Goal: Information Seeking & Learning: Learn about a topic

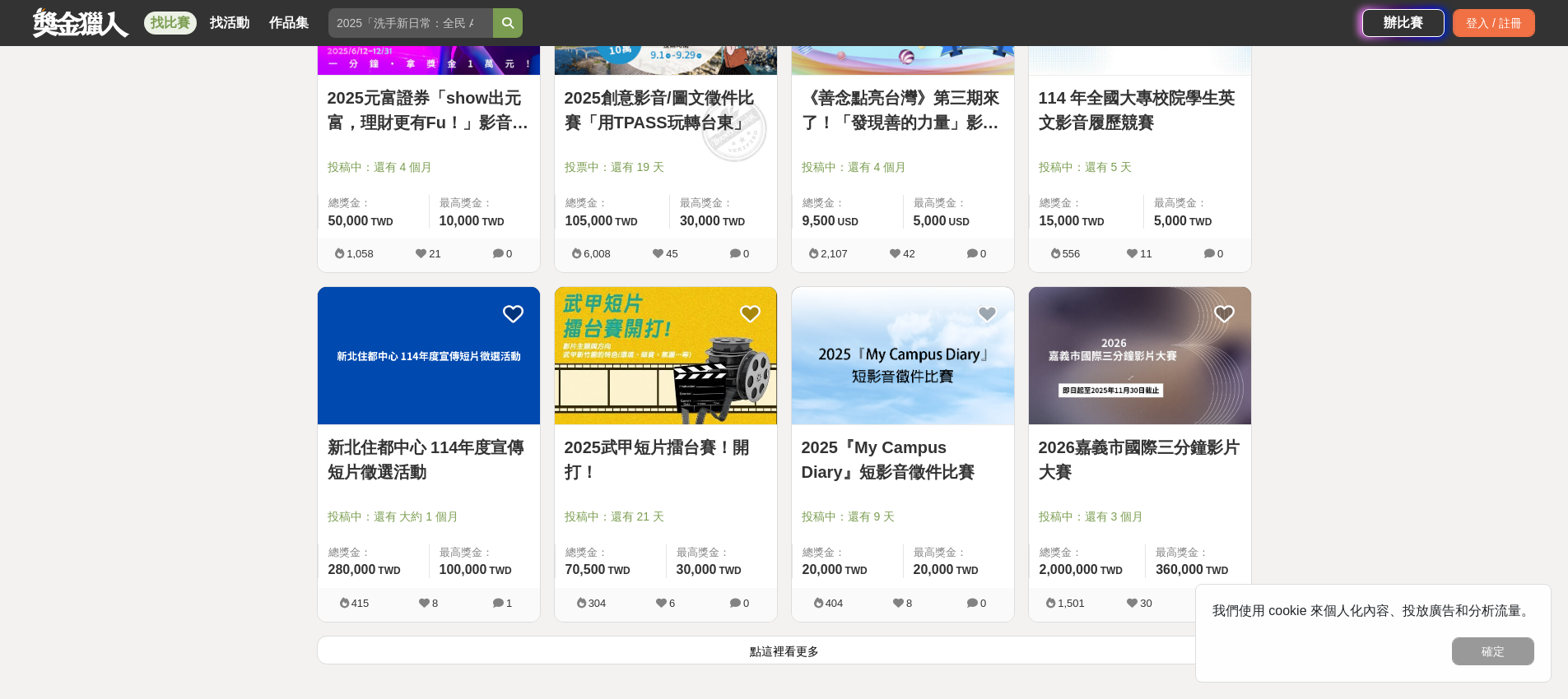
scroll to position [1929, 0]
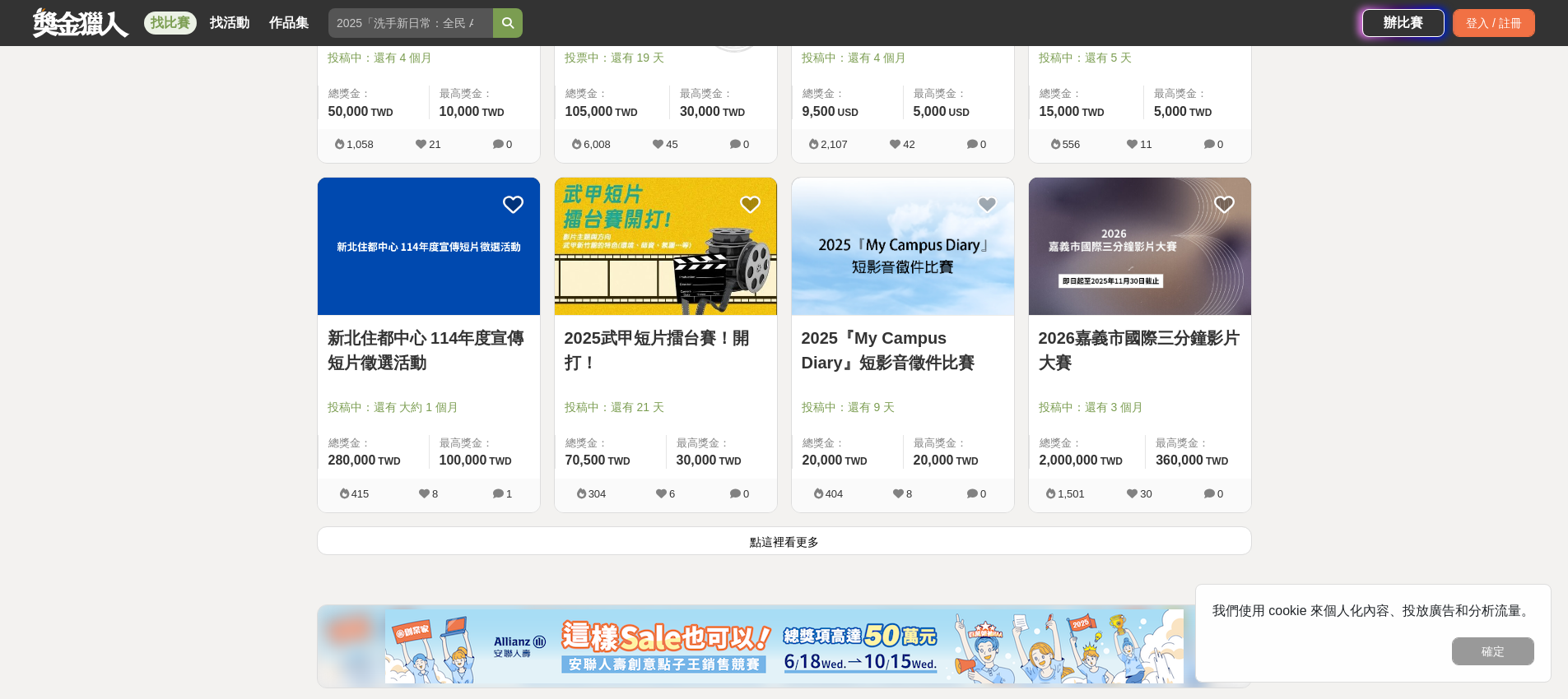
click at [788, 526] on button "點這裡看更多" at bounding box center [784, 540] width 935 height 29
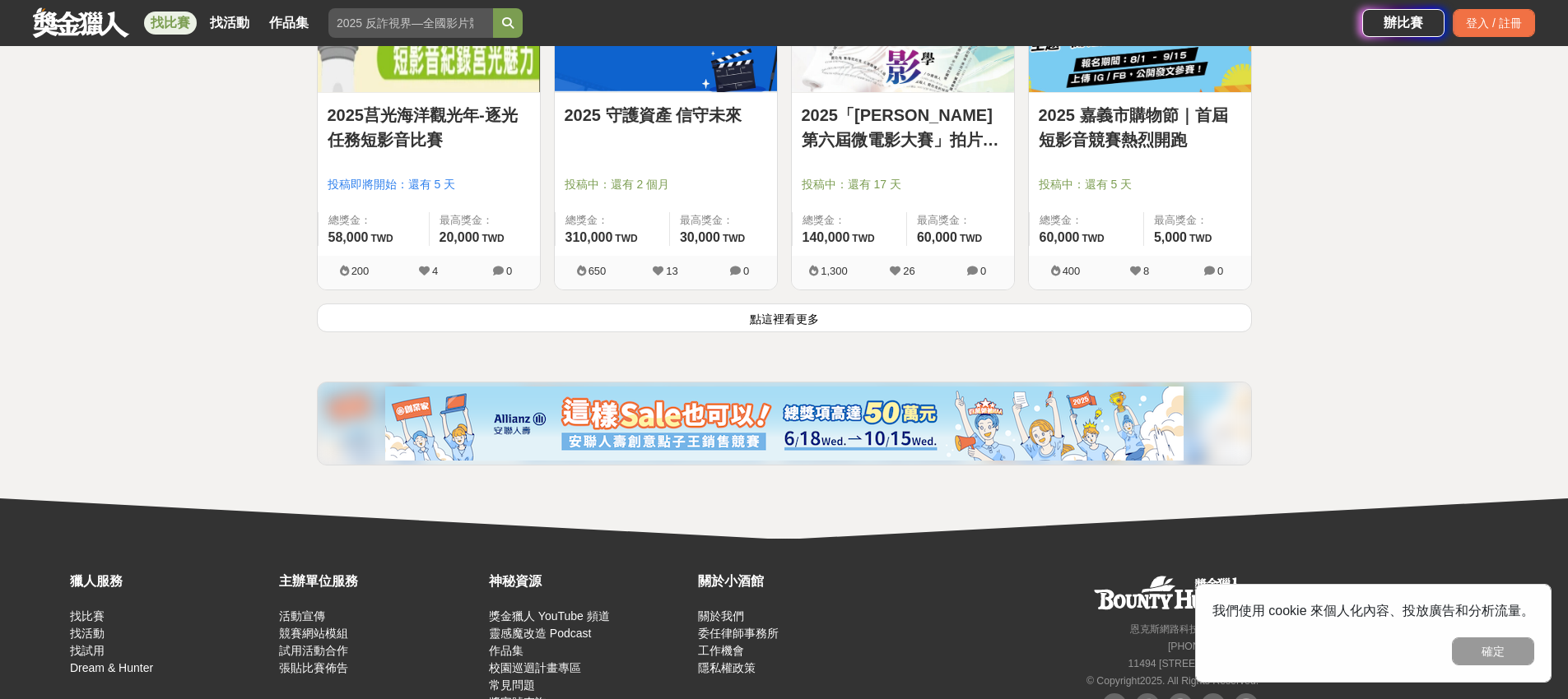
scroll to position [4275, 0]
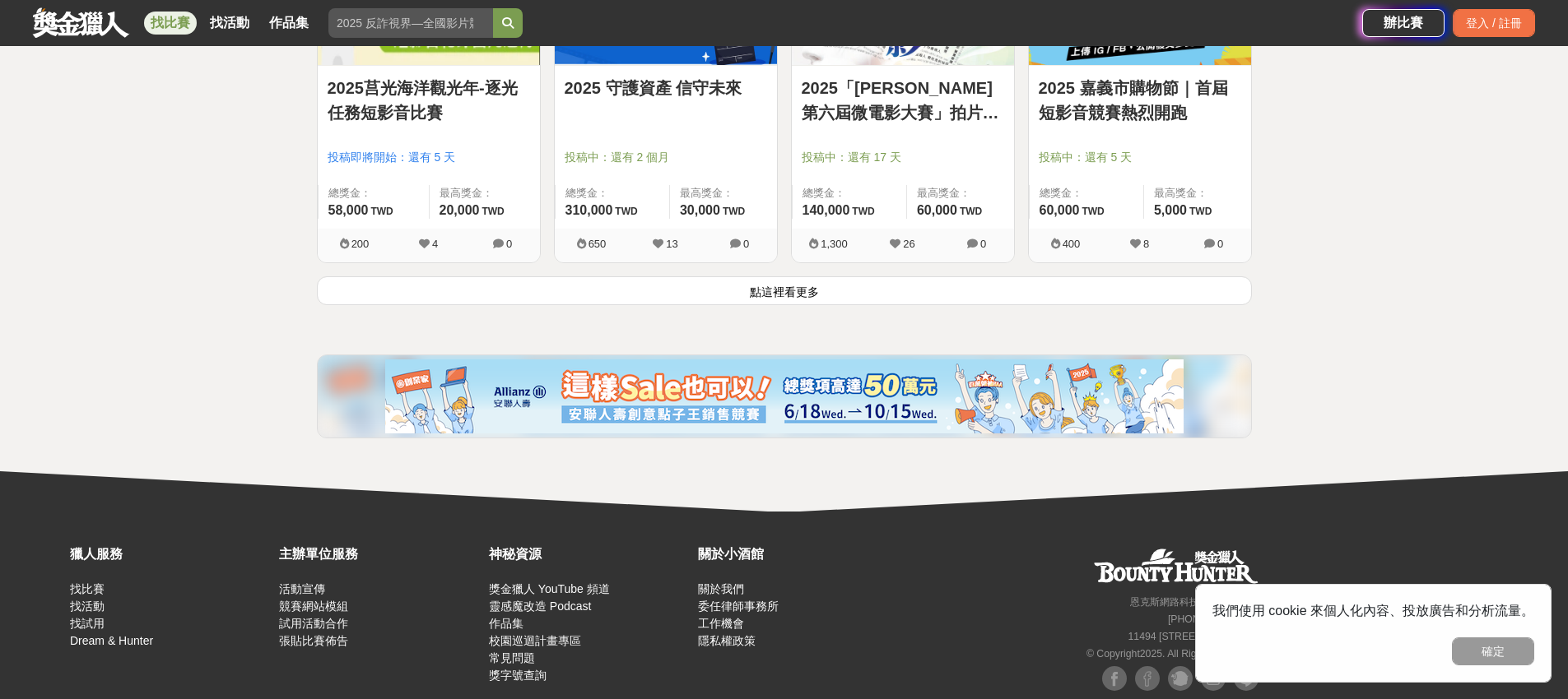
click at [976, 278] on button "點這裡看更多" at bounding box center [784, 291] width 935 height 29
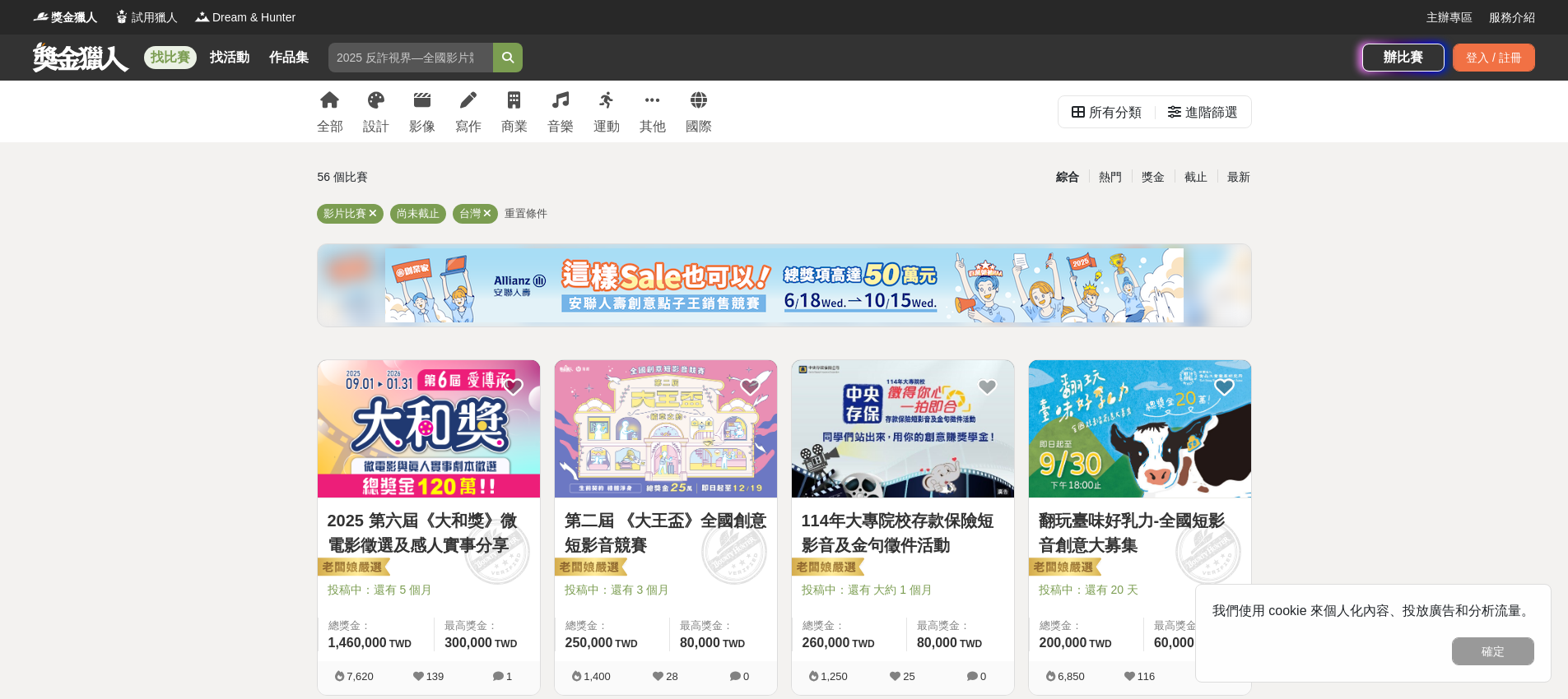
click at [407, 106] on div "全部 設計 影像 寫作 商業 音樂 運動 其他 國際" at bounding box center [514, 111] width 415 height 62
click at [414, 104] on icon at bounding box center [423, 101] width 17 height 17
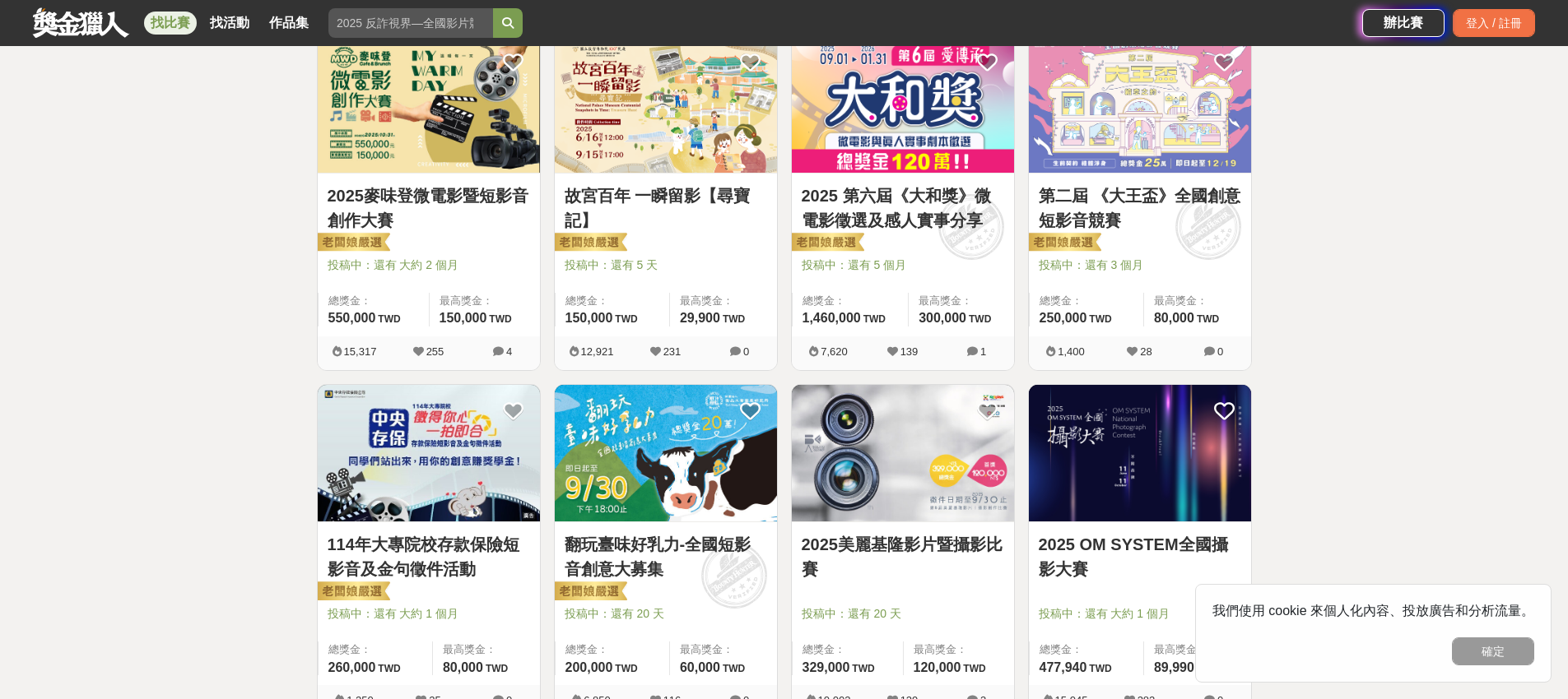
scroll to position [287, 0]
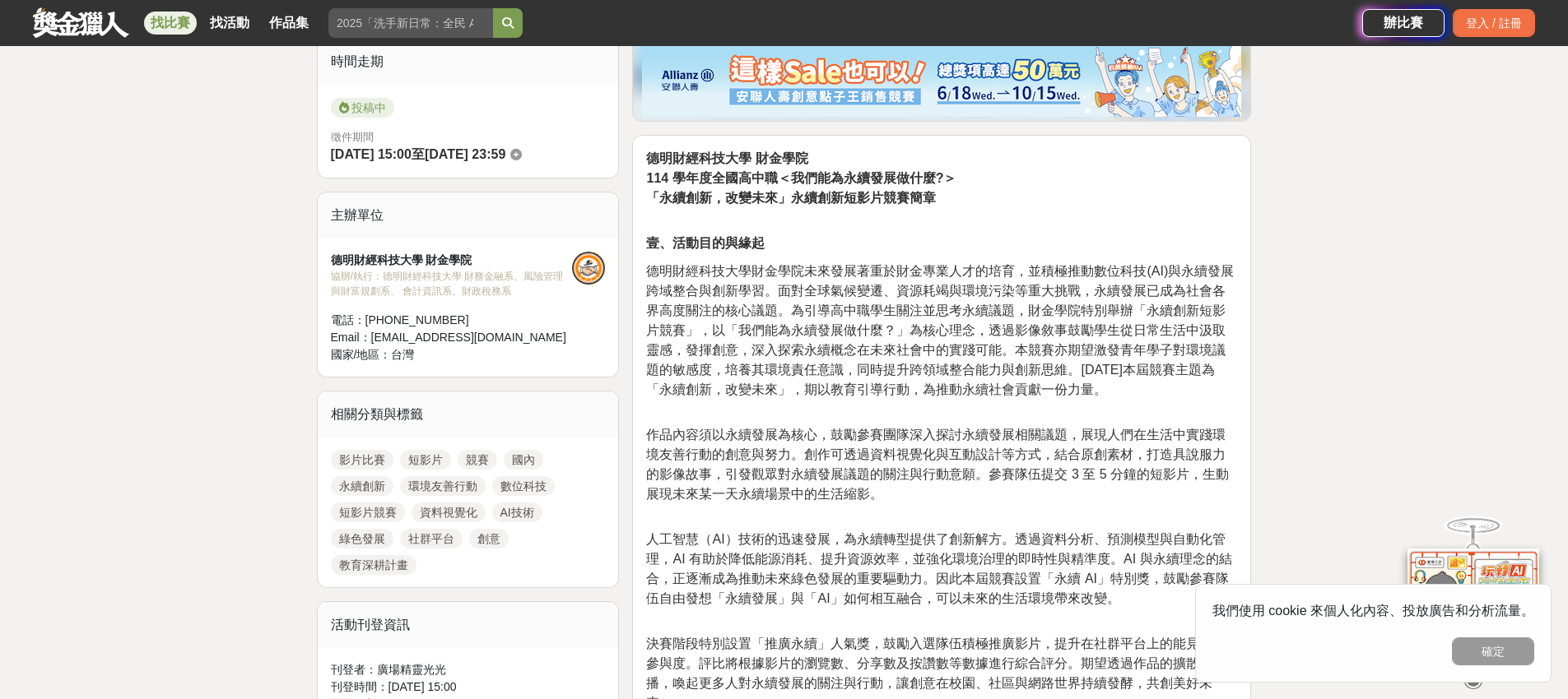
scroll to position [452, 0]
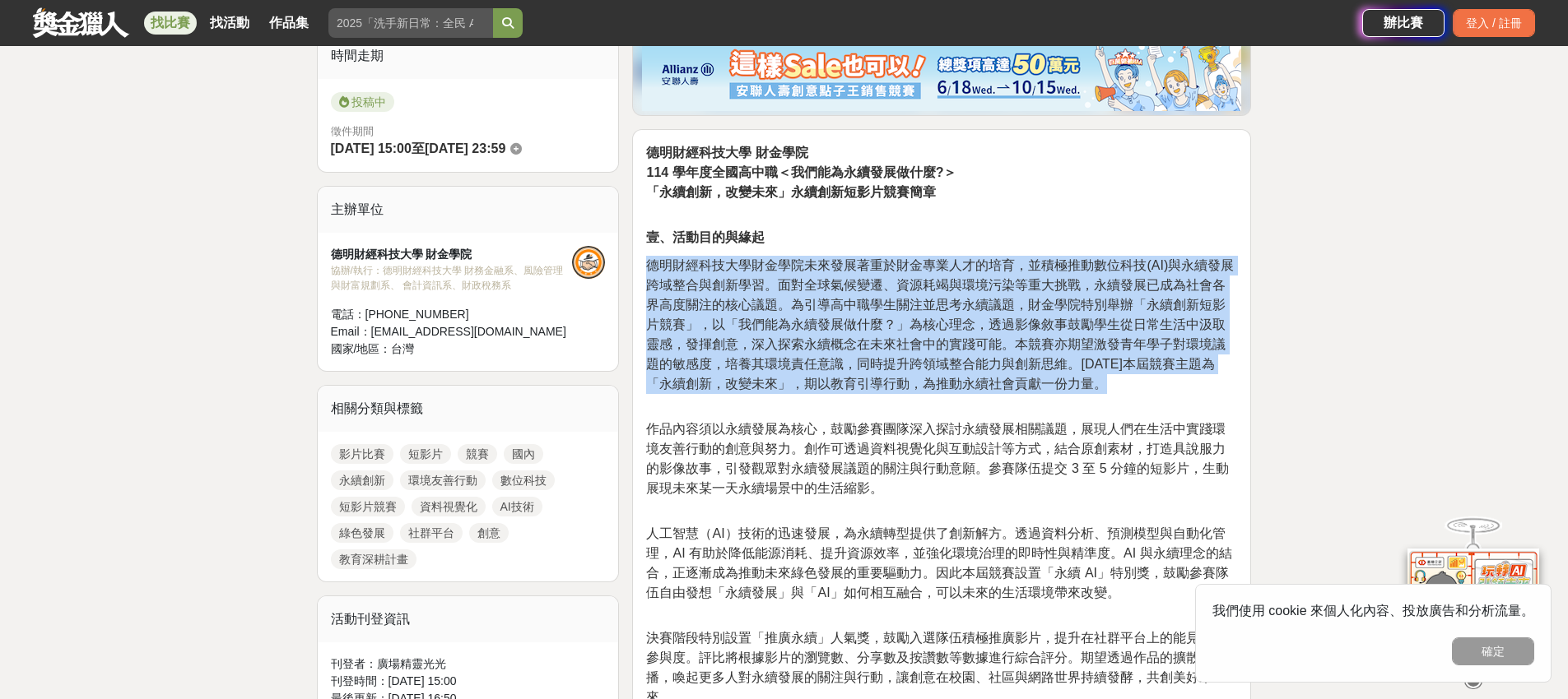
drag, startPoint x: 650, startPoint y: 269, endPoint x: 1123, endPoint y: 389, distance: 488.0
click at [1123, 389] on p "德明財經科技大學財金學院未來發展著重於財金專業人才的培育，並積極推動數位科技(AI)與永續發展跨域整合與創新學習。面對全球氣候變遷、資源耗竭與環境污染等重大挑…" at bounding box center [942, 334] width 591 height 155
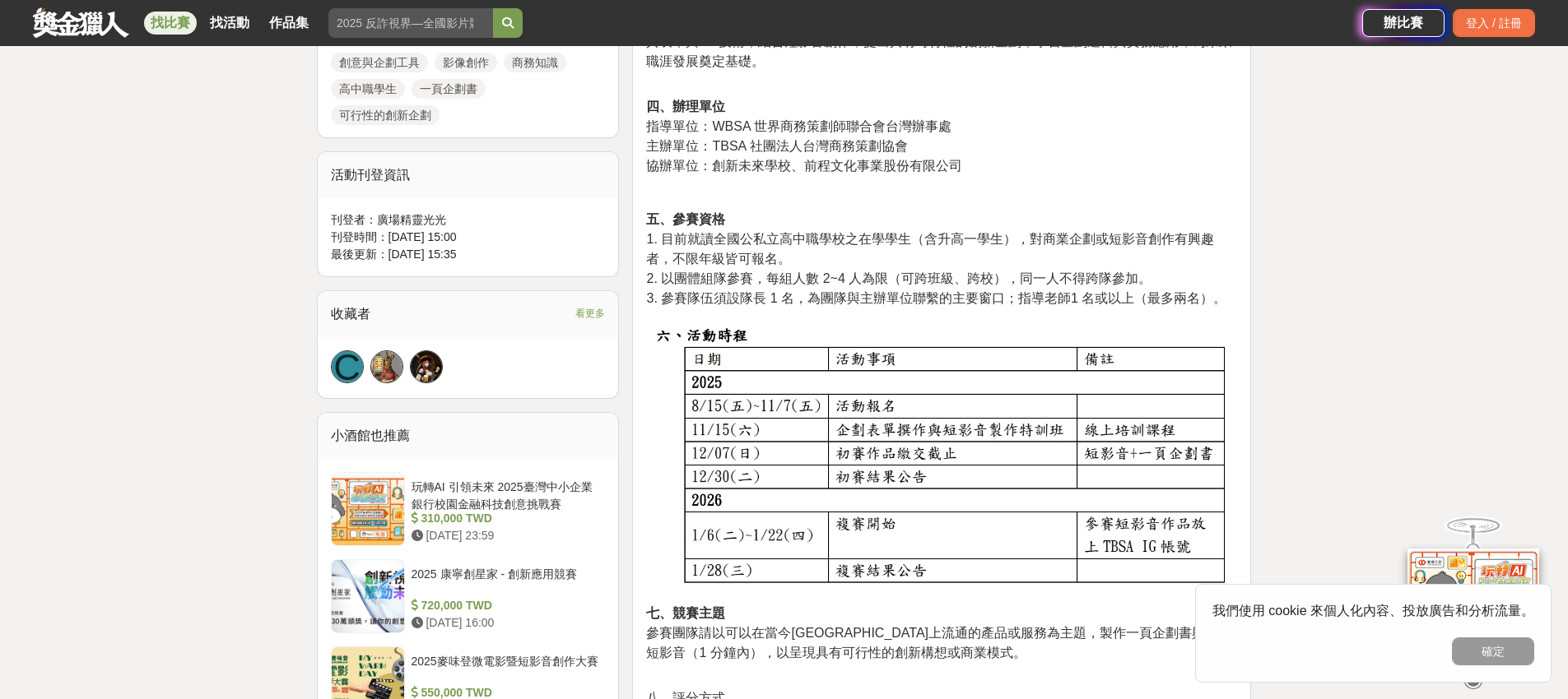
scroll to position [876, 0]
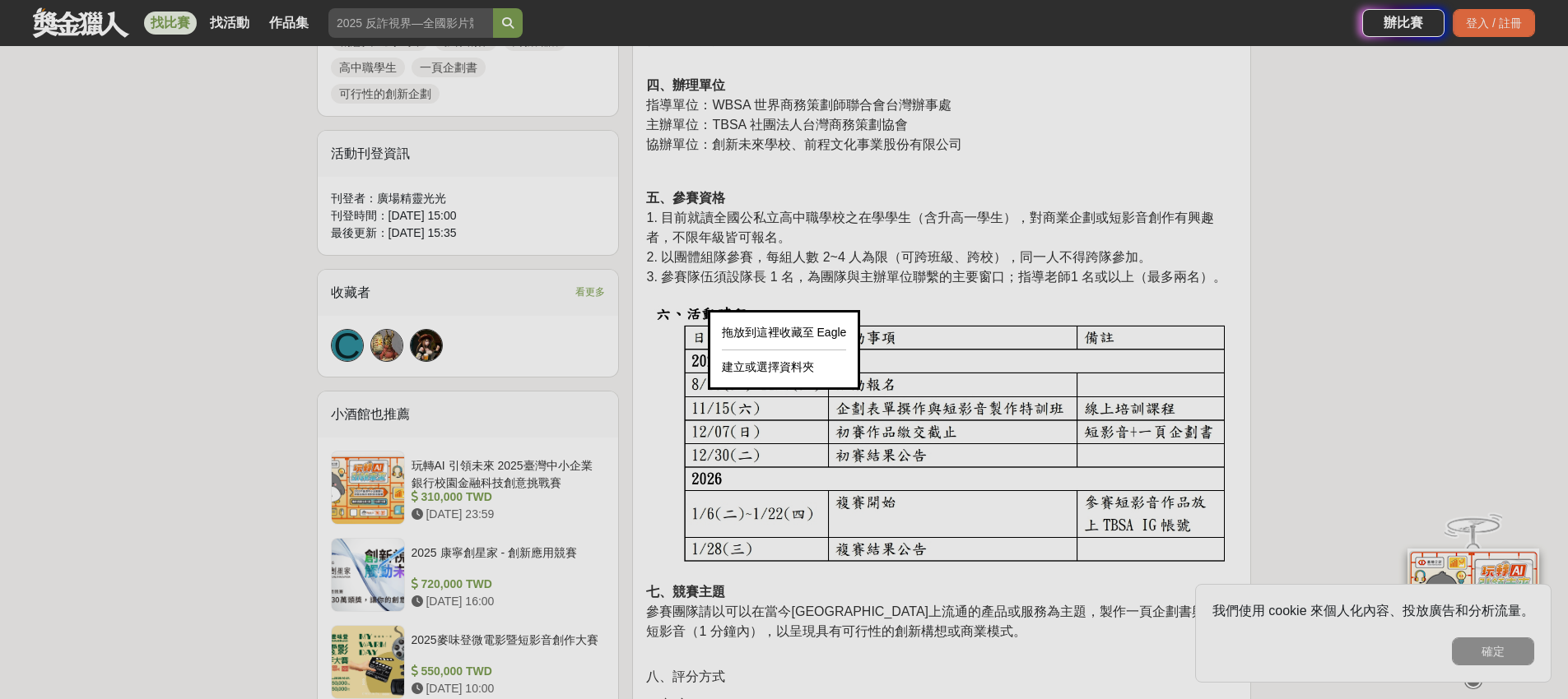
click at [670, 547] on img at bounding box center [942, 435] width 591 height 275
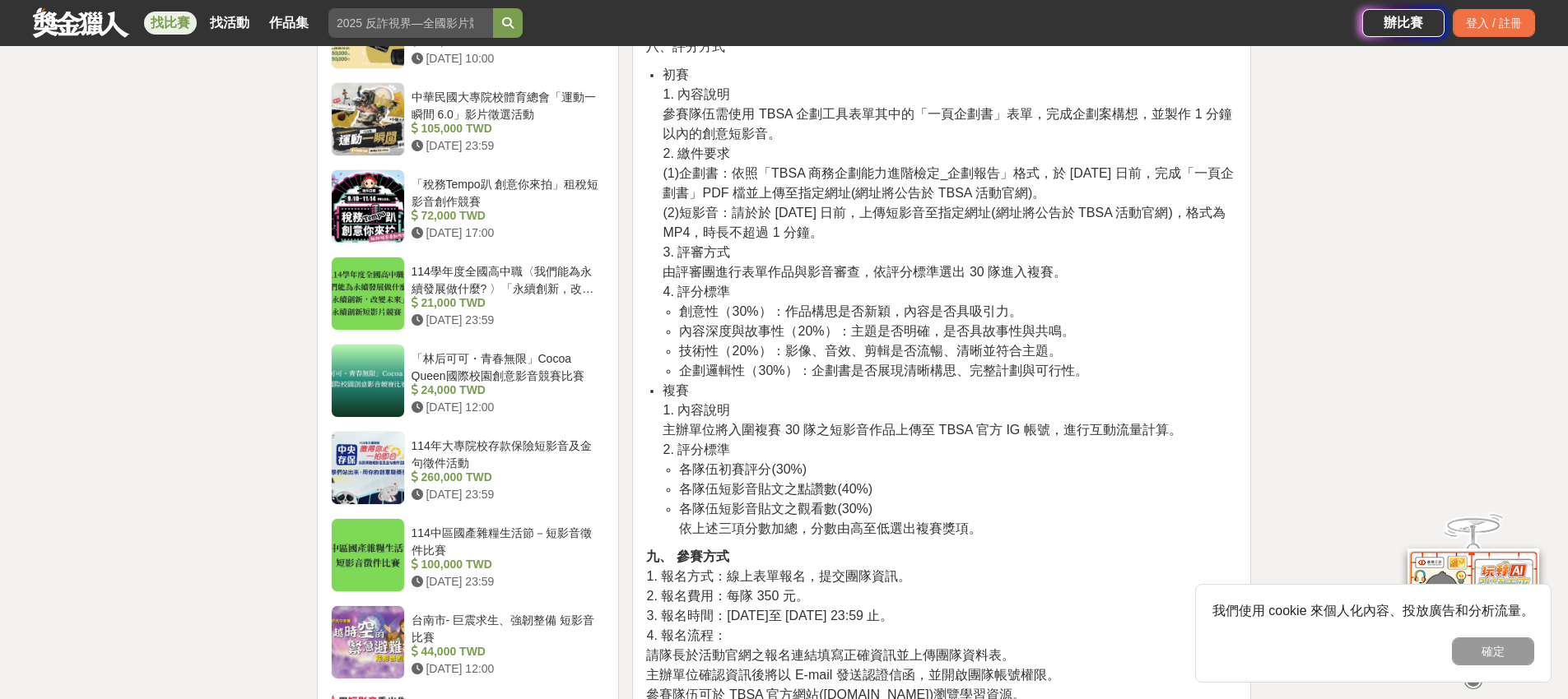
scroll to position [1526, 0]
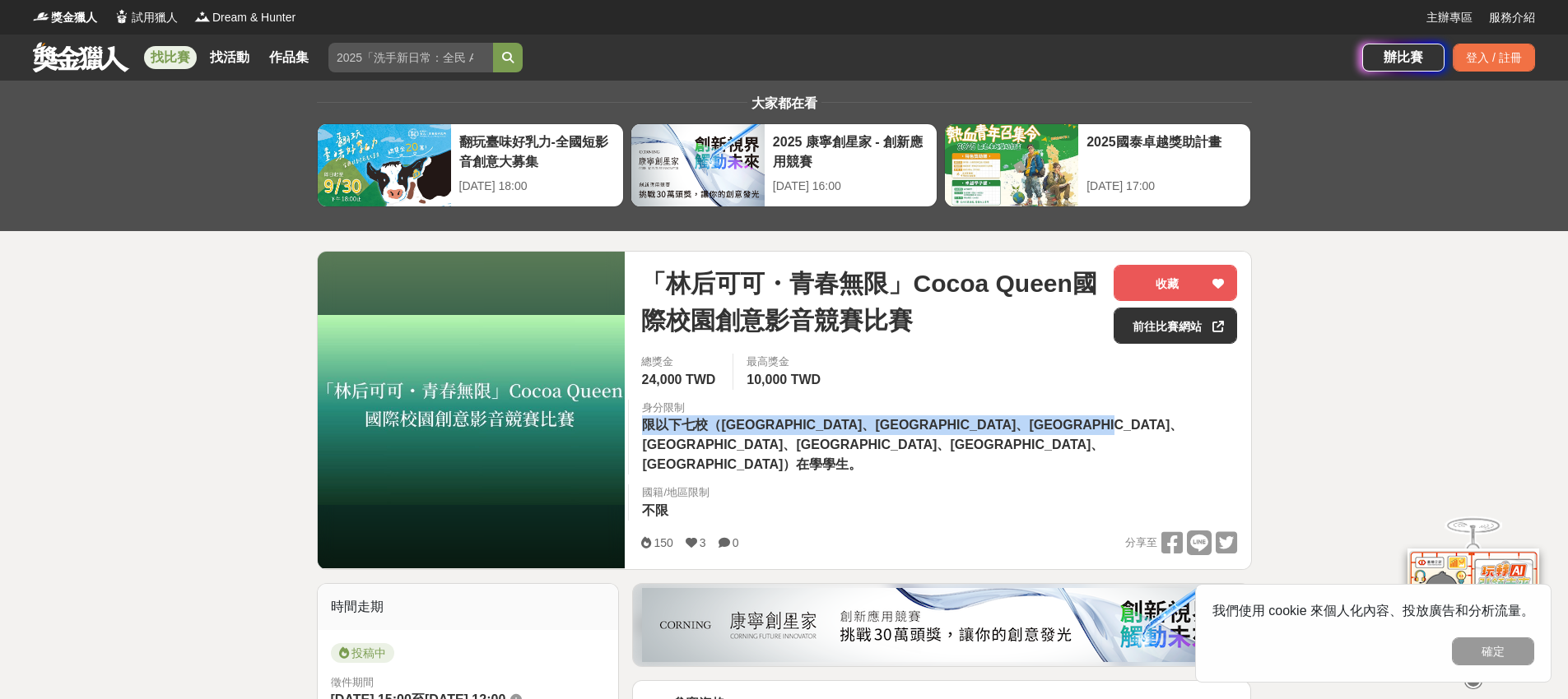
drag, startPoint x: 647, startPoint y: 428, endPoint x: 1222, endPoint y: 449, distance: 575.4
click at [1222, 449] on div "身分限制 限以下七校（輔仁大學、台中教育大學、逢甲大學、中正大學、高雄醫學大學、屏東大學、臺灣師範大學）在學學生。" at bounding box center [940, 437] width 623 height 76
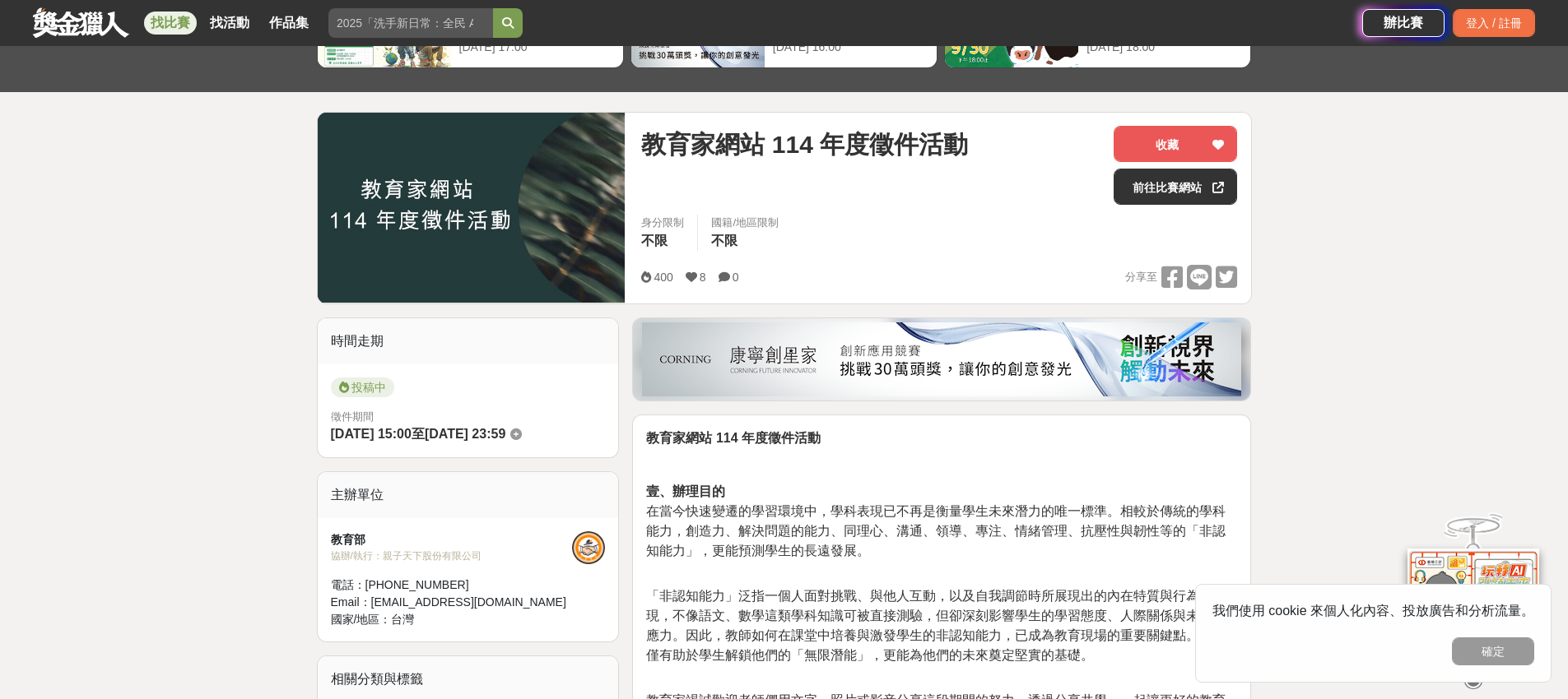
scroll to position [161, 0]
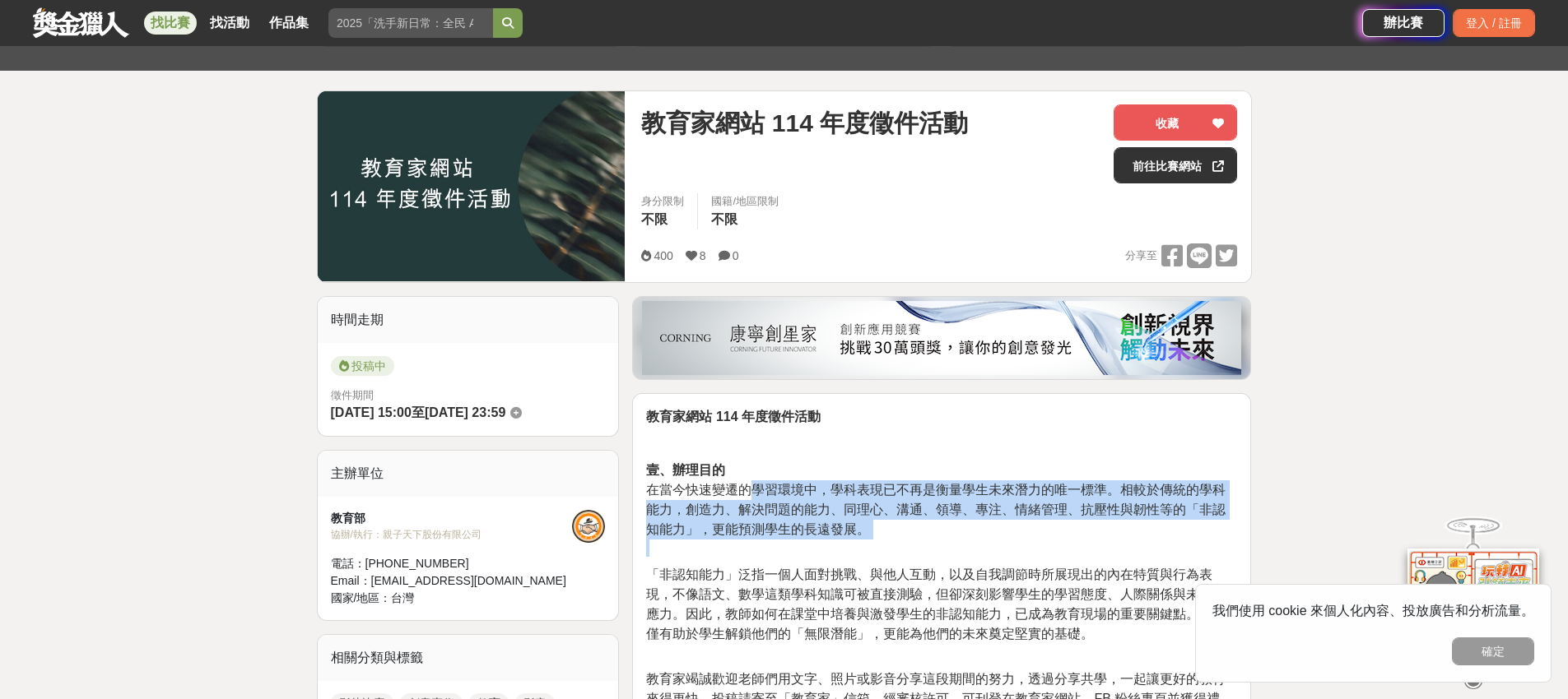
drag, startPoint x: 756, startPoint y: 493, endPoint x: 898, endPoint y: 542, distance: 150.2
click at [898, 542] on p "壹、辦理目的 在當今快速變遷的學習環境中，學科表現已不再是衡量學生未來潛力的唯一標準。相較於傳統的學科能力，創造力、解決問題的能力、同理心、溝通、領導、專注、…" at bounding box center [942, 508] width 591 height 96
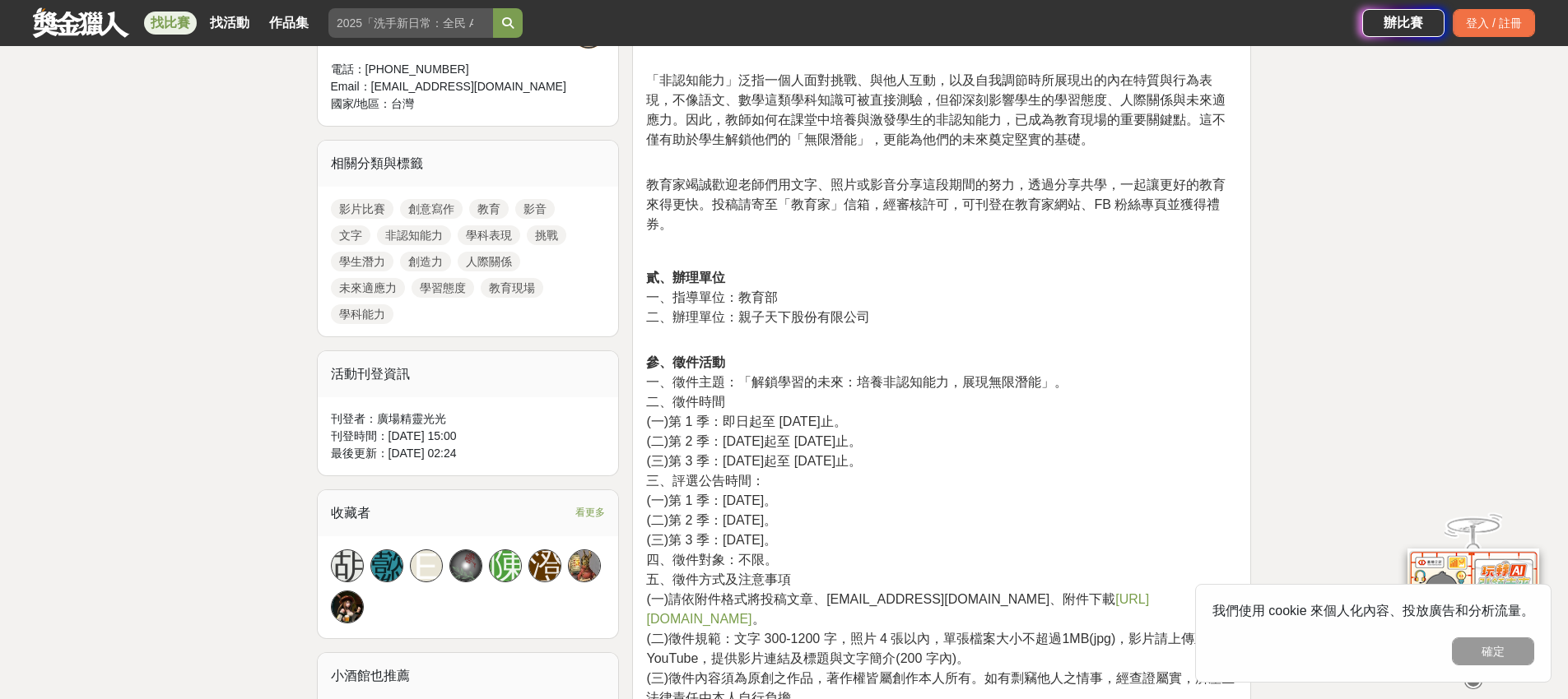
scroll to position [674, 0]
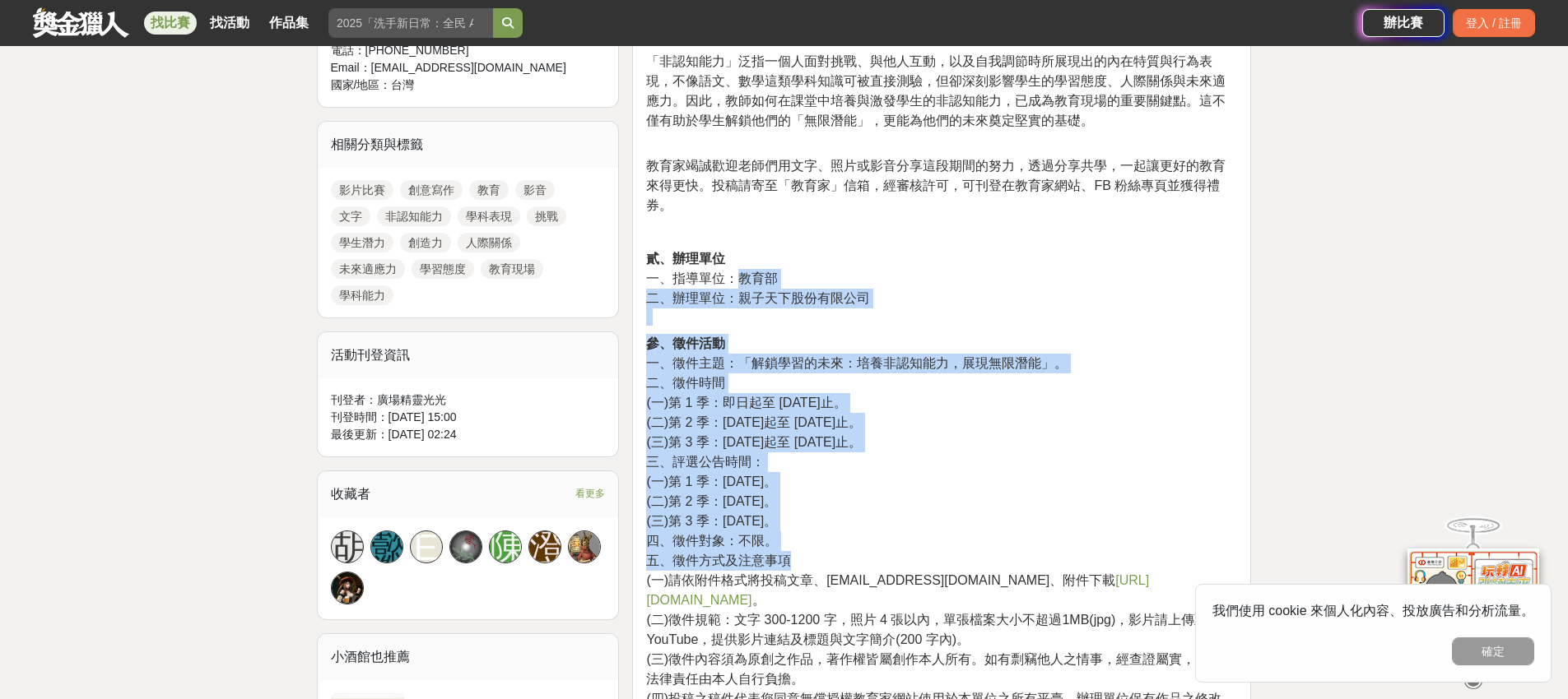
drag, startPoint x: 745, startPoint y: 278, endPoint x: 1023, endPoint y: 560, distance: 396.0
click at [1023, 561] on div "教育家網站 114 年度徵件活動 壹、辦理目的 在當今快速變遷的學習環境中，學科表現已不再是衡量學生未來潛力的唯一標準。相較於傳統的學科能力，創造力、解決問題…" at bounding box center [942, 370] width 591 height 953
click at [1023, 560] on p "參、徵件活動 一、徵件主題：「解鎖學習的未來：培養非認知能力，展現無限潛能」。 二、徵件時間 (一)第 1 季：即日起至 114 年 8 月 31 日止。 (…" at bounding box center [942, 590] width 591 height 513
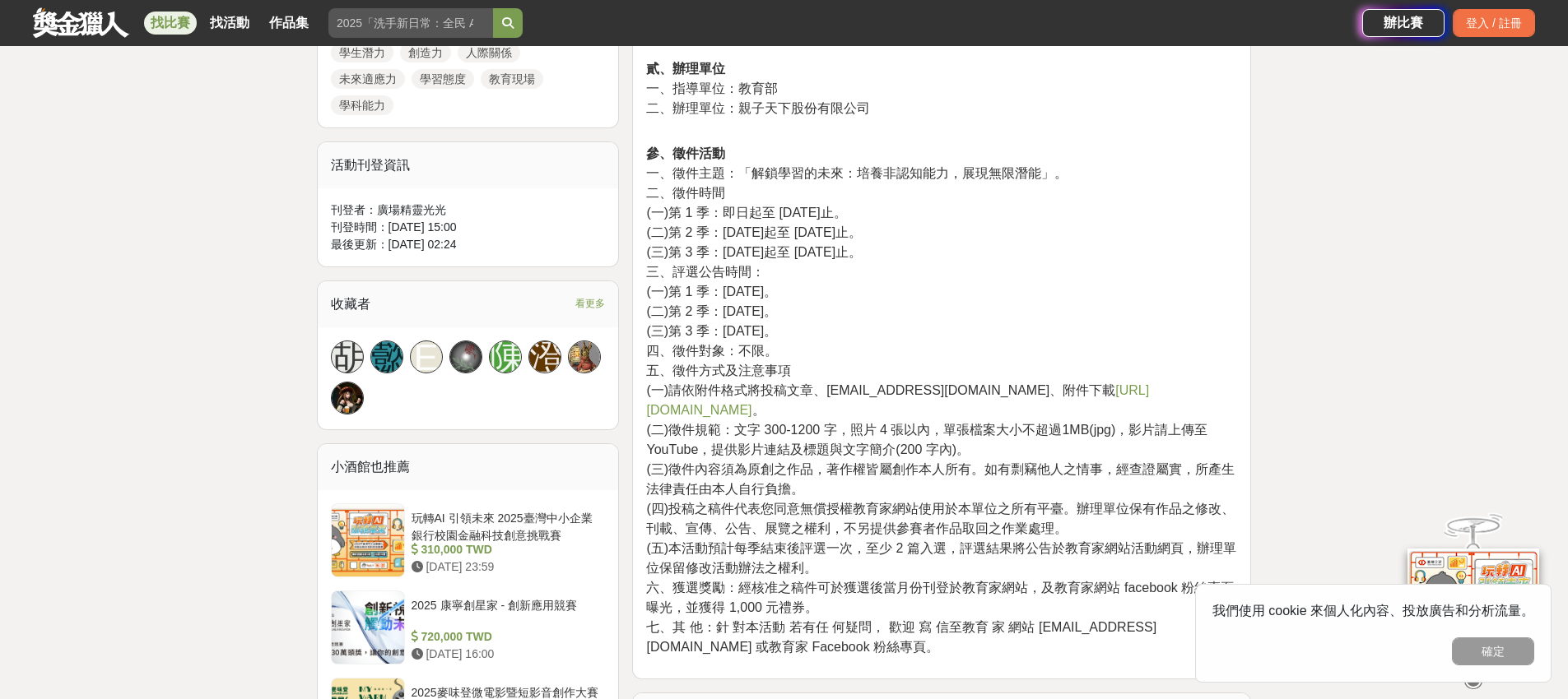
scroll to position [874, 0]
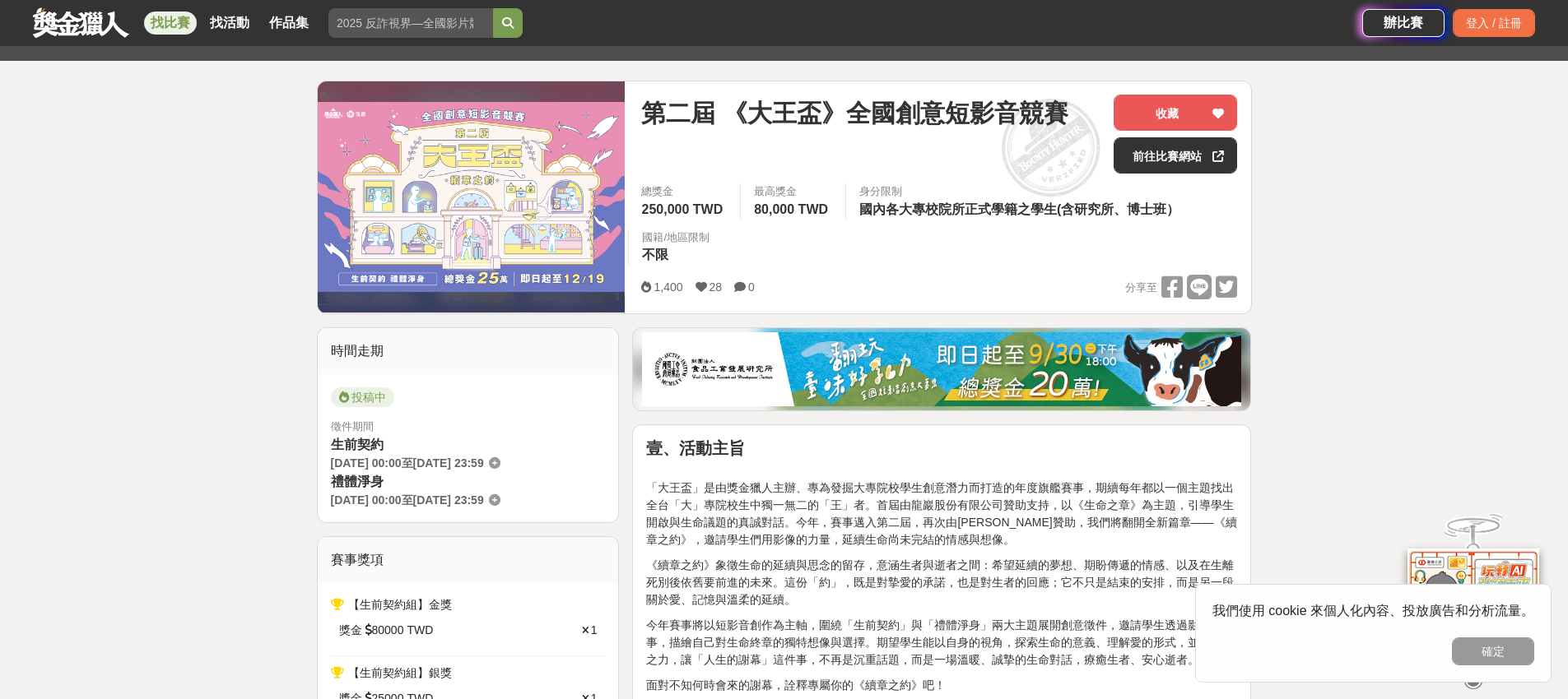
scroll to position [195, 0]
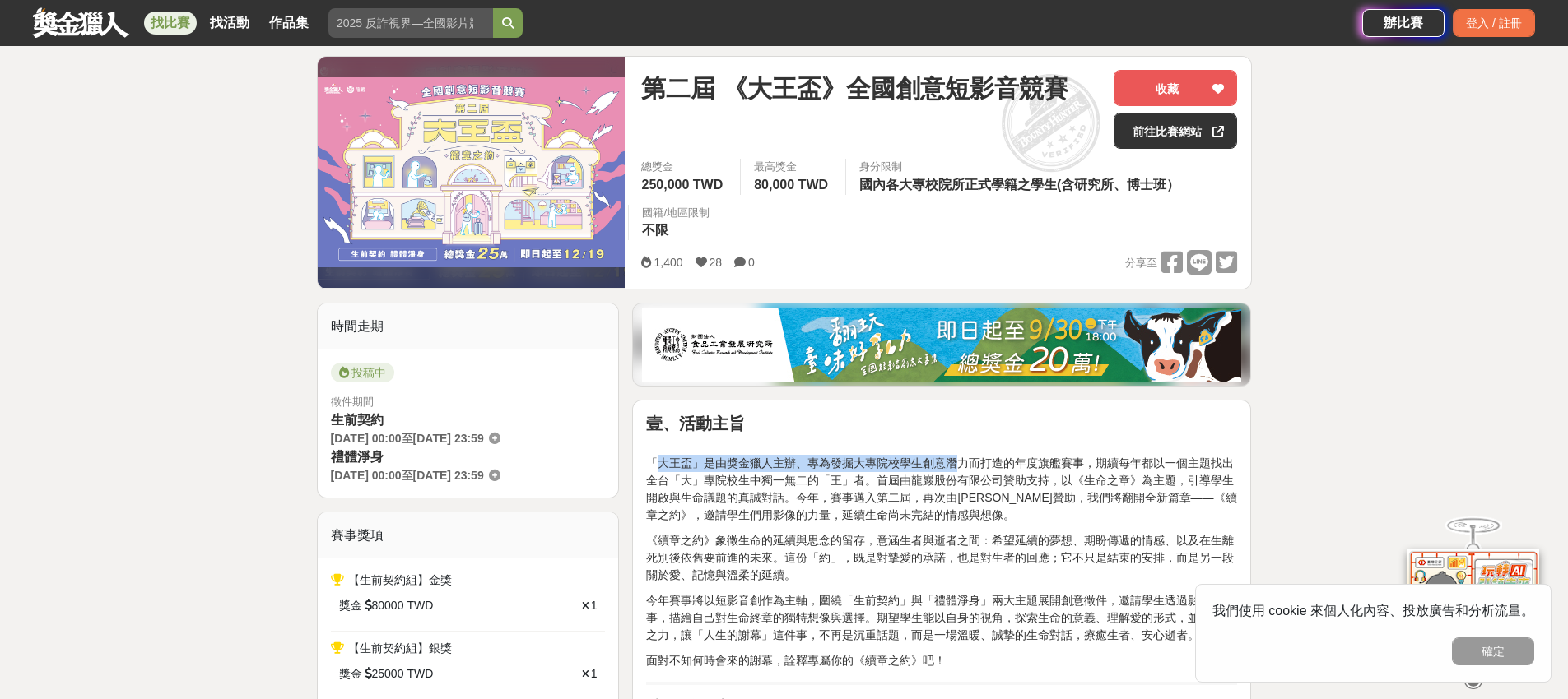
drag, startPoint x: 671, startPoint y: 464, endPoint x: 1007, endPoint y: 471, distance: 336.1
click at [994, 471] on p "「大王盃」是由獎金獵人主辦、專為發掘大專院校學生創意潛力而打造的年度旗艦賽事，期續每年都以一個主題找出全台「大」專院校生中獨一無二的「王」者。首屆由龍巖股份有…" at bounding box center [942, 480] width 591 height 86
click at [1070, 469] on p "「大王盃」是由獎金獵人主辦、專為發掘大專院校學生創意潛力而打造的年度旗艦賽事，期續每年都以一個主題找出全台「大」專院校生中獨一無二的「王」者。首屆由龍巖股份有…" at bounding box center [942, 480] width 591 height 86
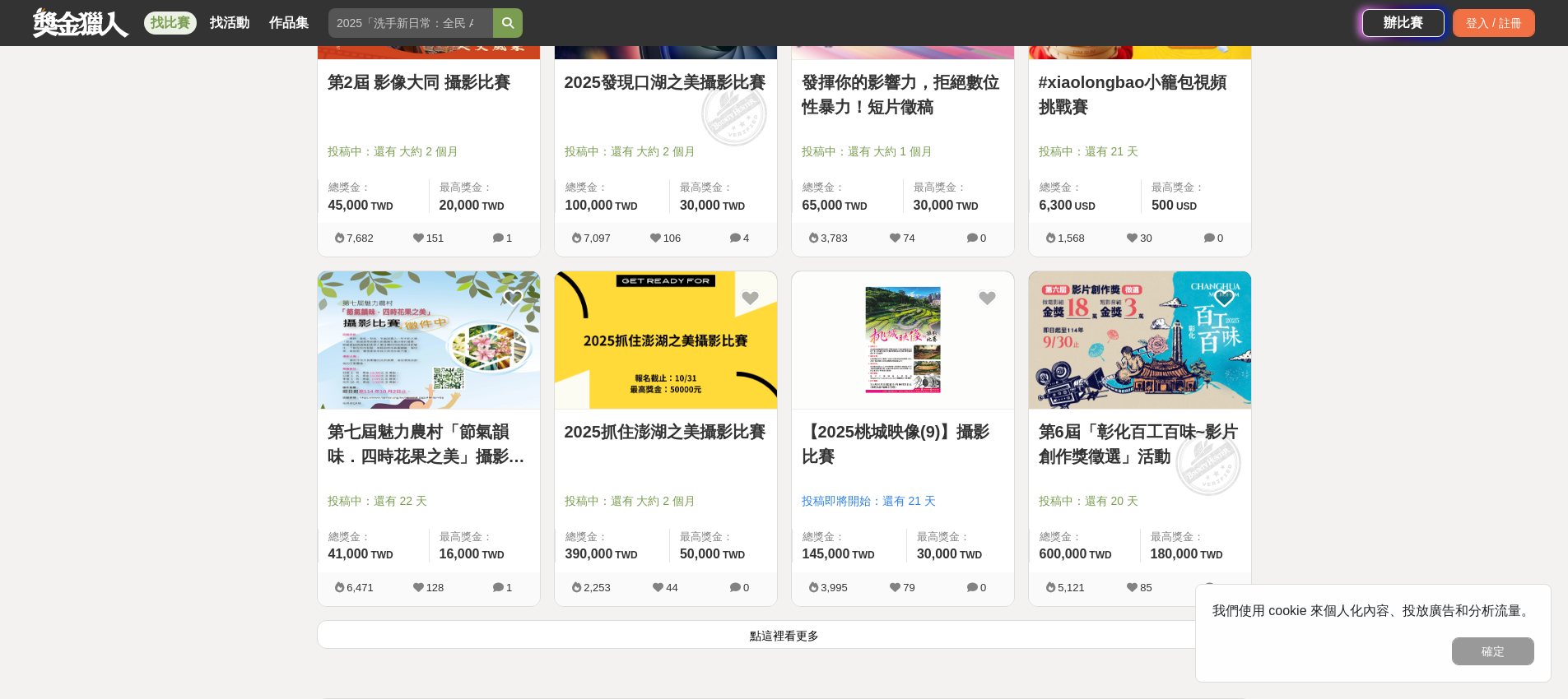
scroll to position [1862, 0]
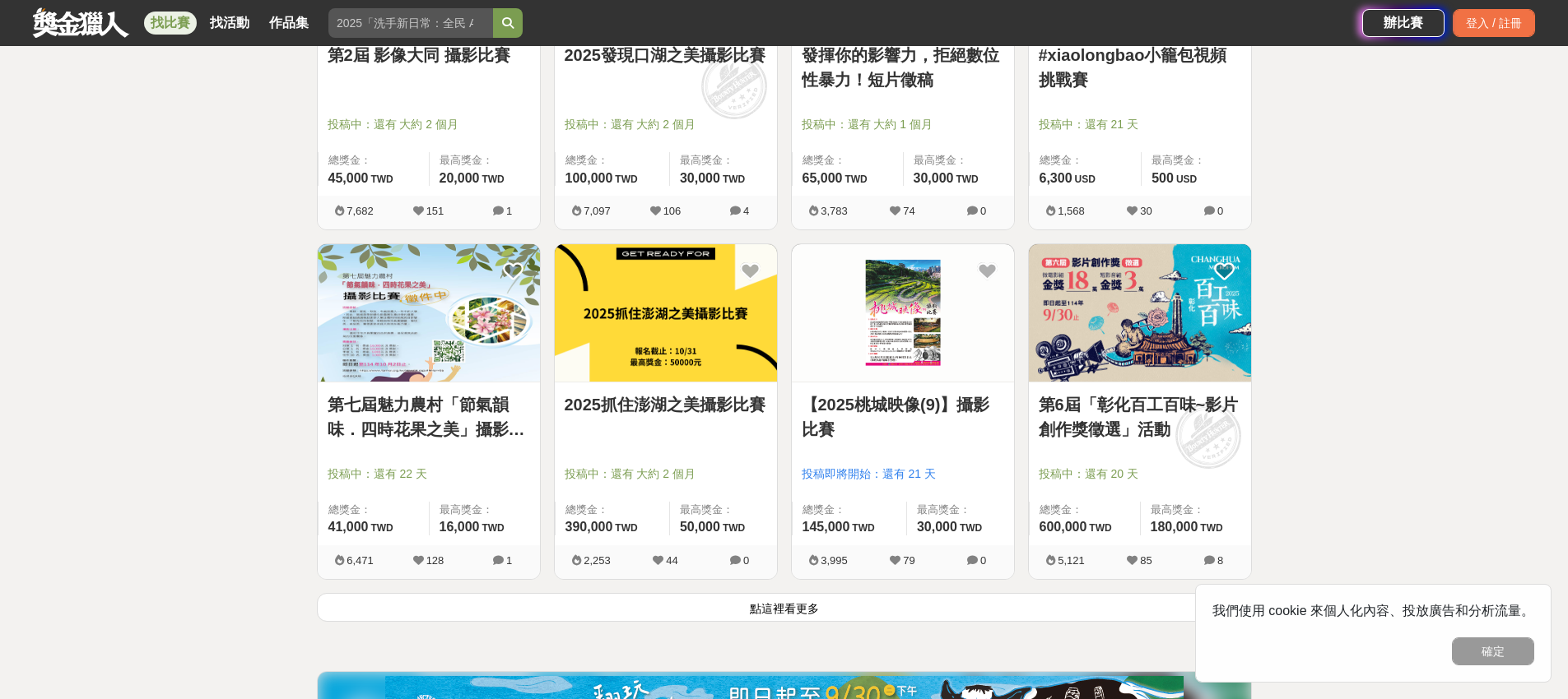
click at [955, 619] on button "點這裡看更多" at bounding box center [784, 607] width 935 height 29
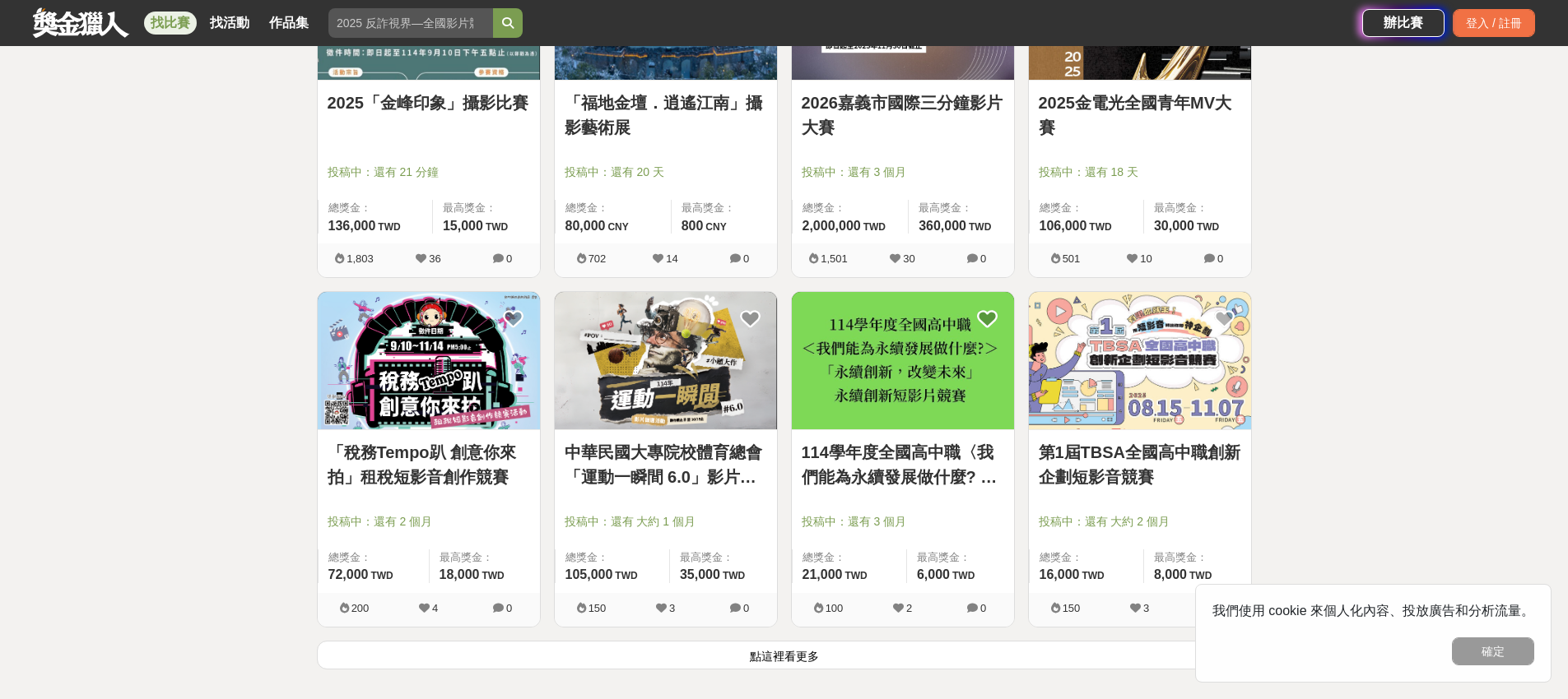
scroll to position [3929, 0]
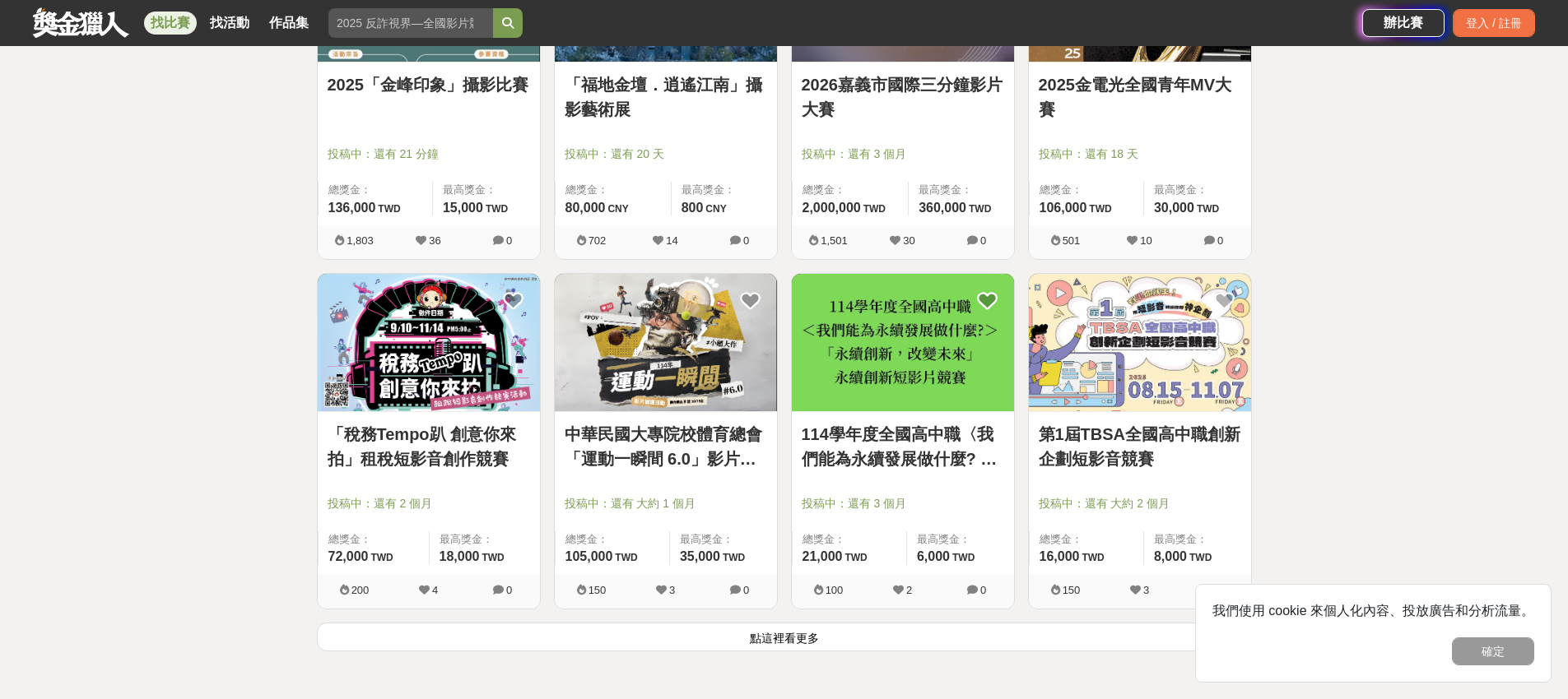
click at [732, 642] on button "點這裡看更多" at bounding box center [784, 636] width 935 height 29
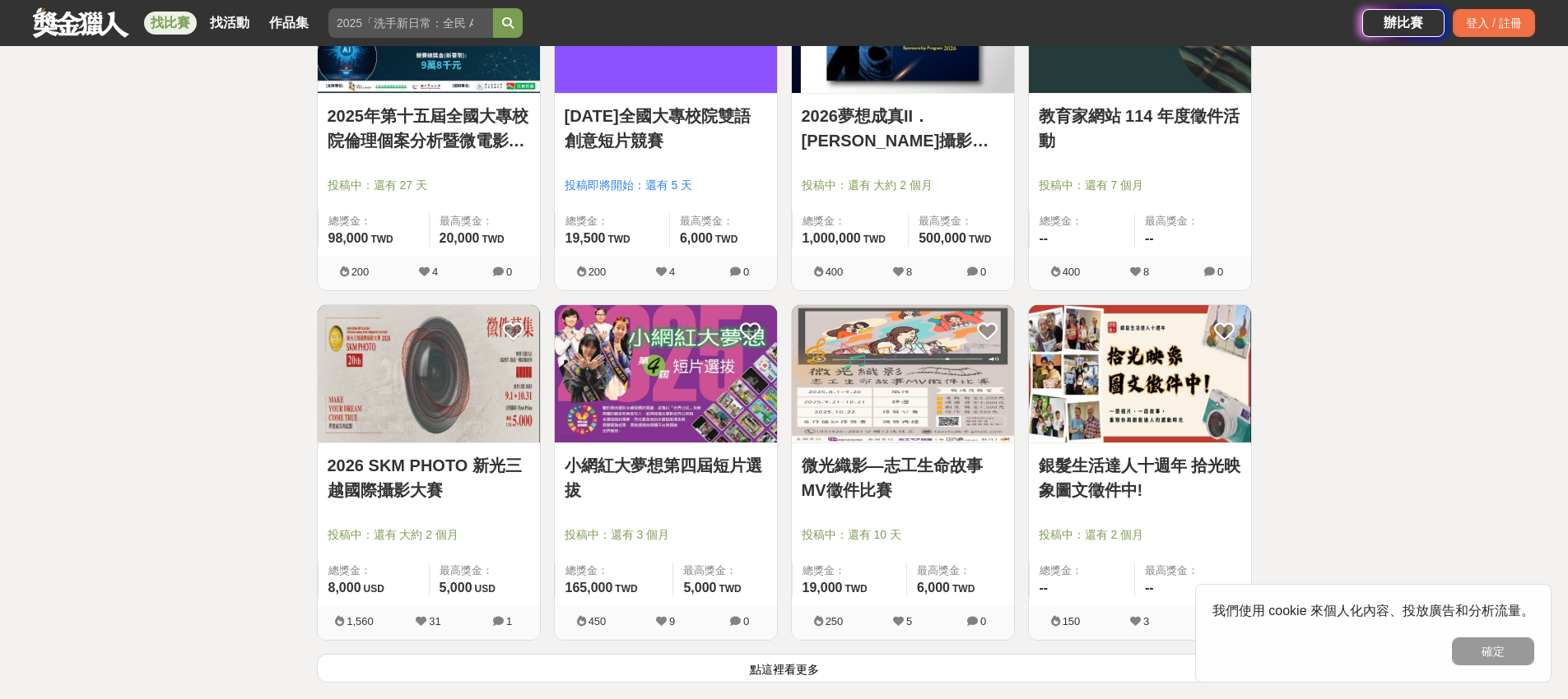
scroll to position [6008, 0]
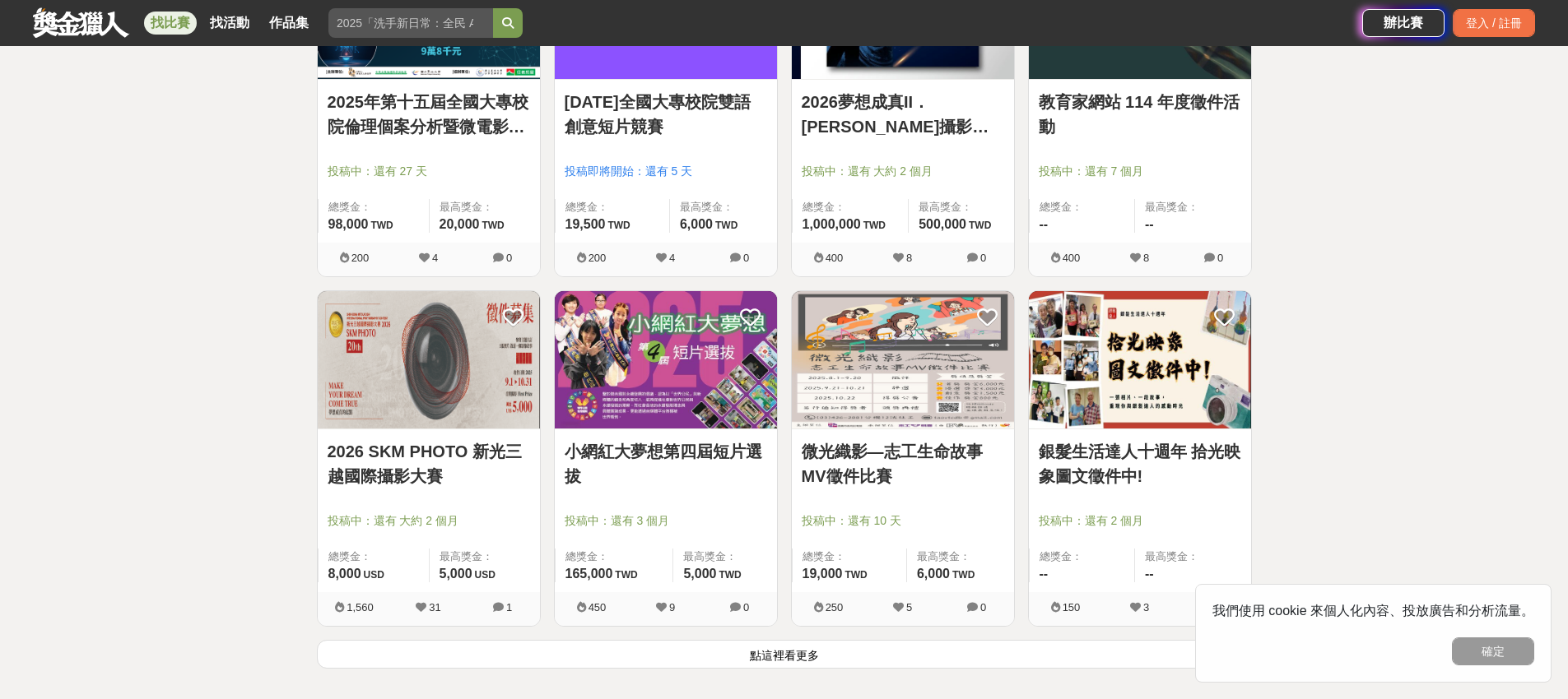
click at [884, 663] on button "點這裡看更多" at bounding box center [784, 654] width 935 height 29
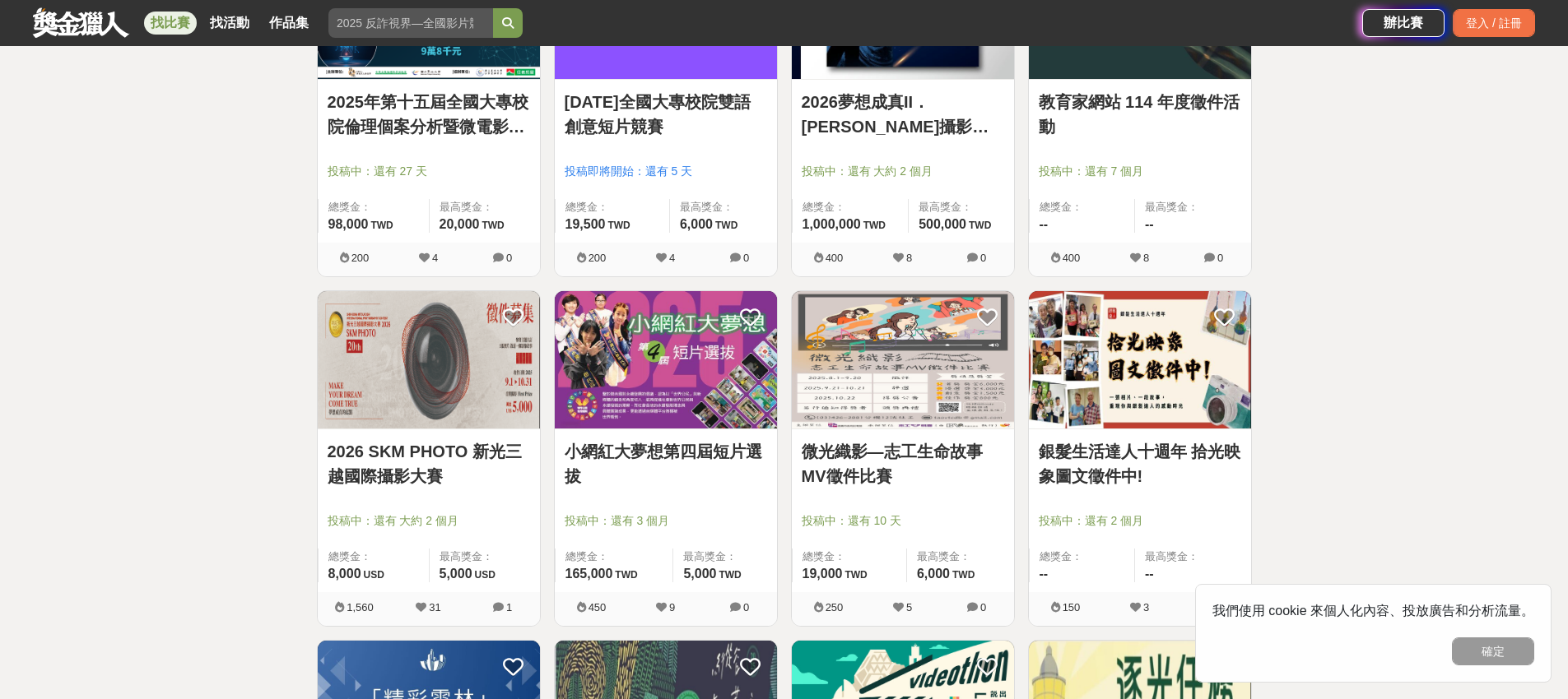
click at [712, 457] on link "小網紅大夢想第四屆短片選拔" at bounding box center [666, 464] width 203 height 50
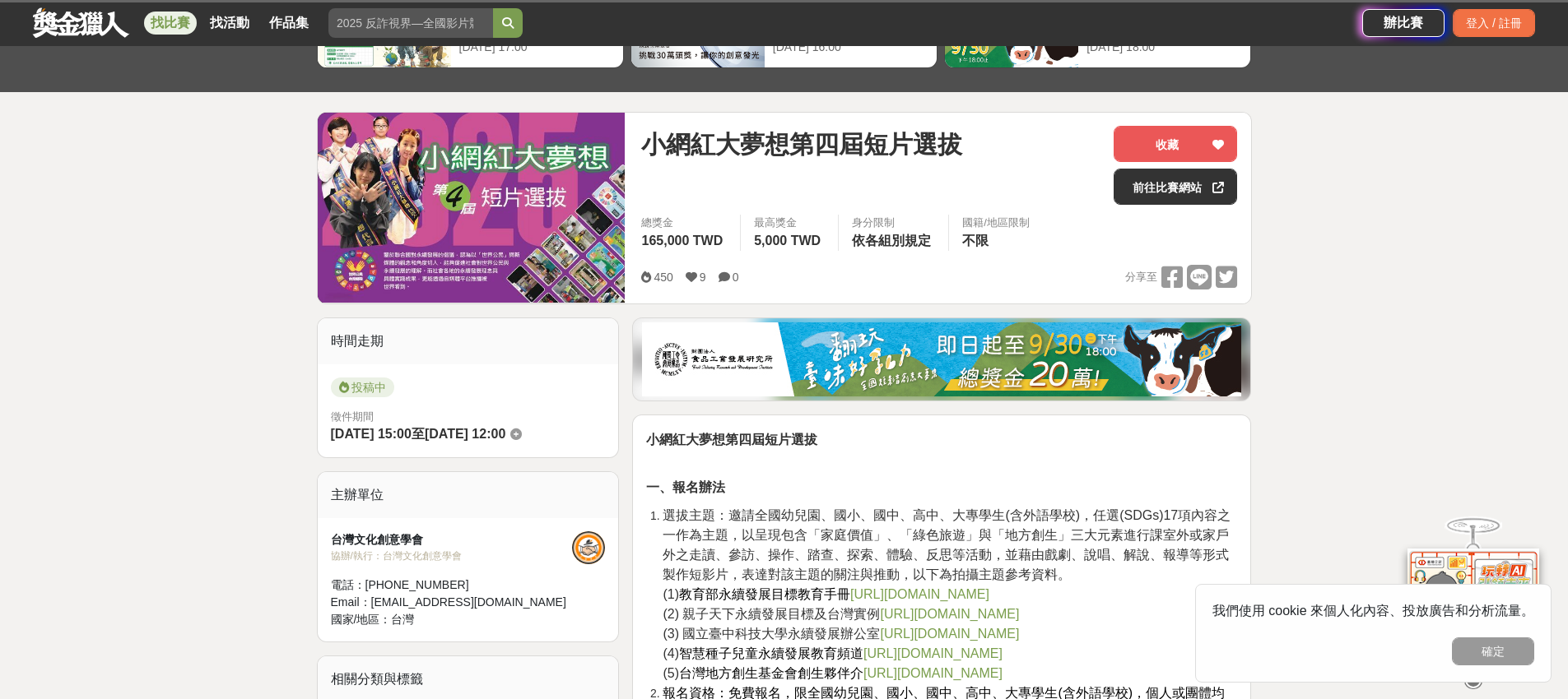
scroll to position [161, 0]
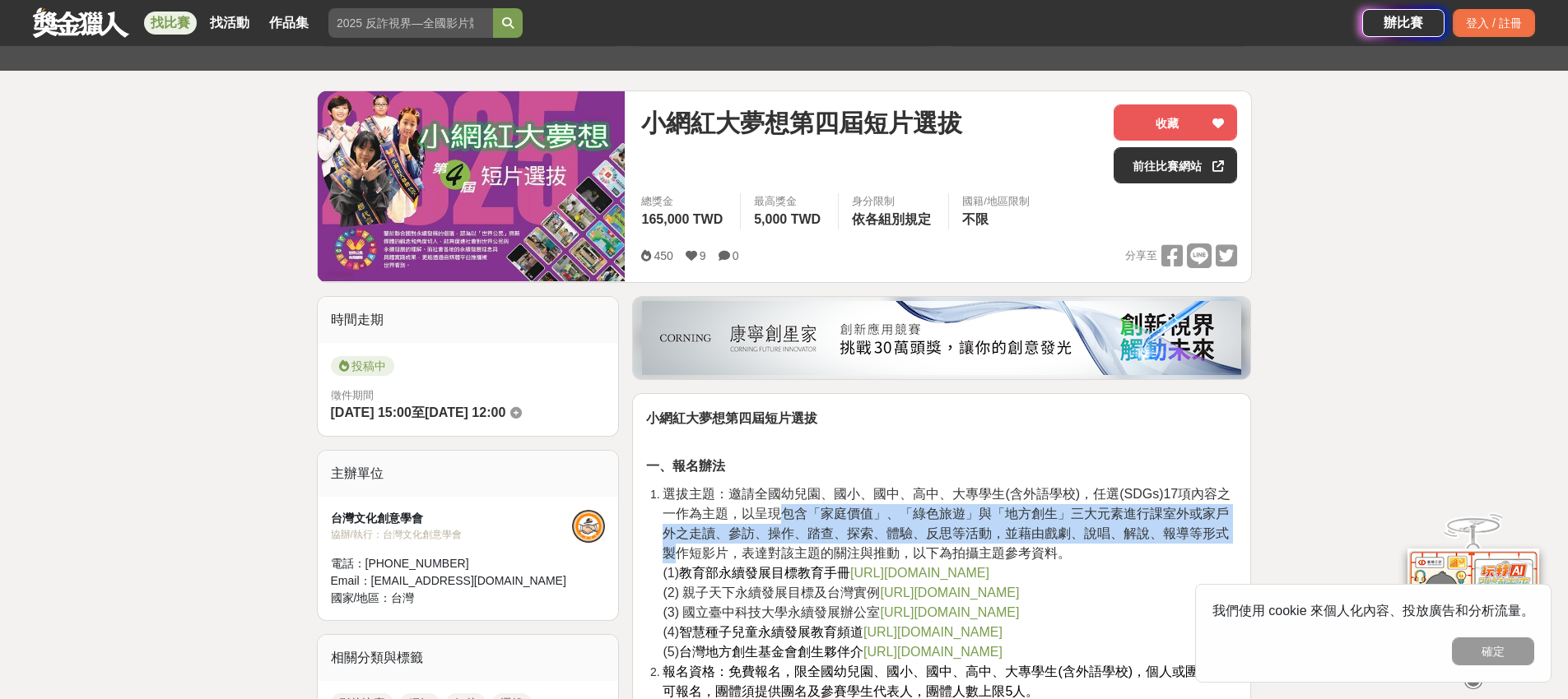
drag, startPoint x: 784, startPoint y: 506, endPoint x: 1225, endPoint y: 536, distance: 442.0
click at [1225, 536] on span "選拔主題：邀請全國幼兒園、國小、國中、高中、大專學生(含外語學校)，任選(SDGs)17項內容之一作為主題，以呈現包含「家庭價值」、「綠色旅遊」與「地方創生」…" at bounding box center [946, 523] width 568 height 73
click at [1221, 536] on span "選拔主題：邀請全國幼兒園、國小、國中、高中、大專學生(含外語學校)，任選(SDGs)17項內容之一作為主題，以呈現包含「家庭價值」、「綠色旅遊」與「地方創生」…" at bounding box center [946, 523] width 568 height 73
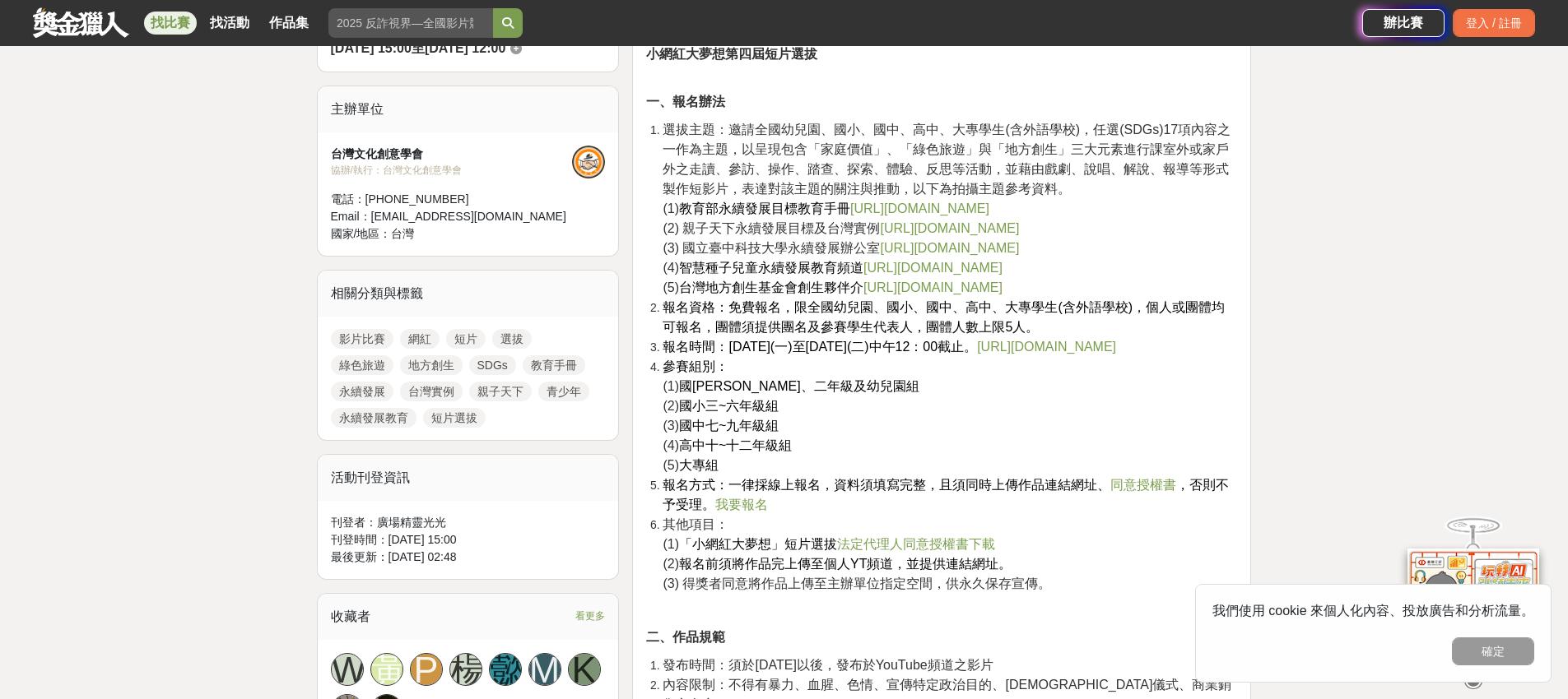
scroll to position [539, 0]
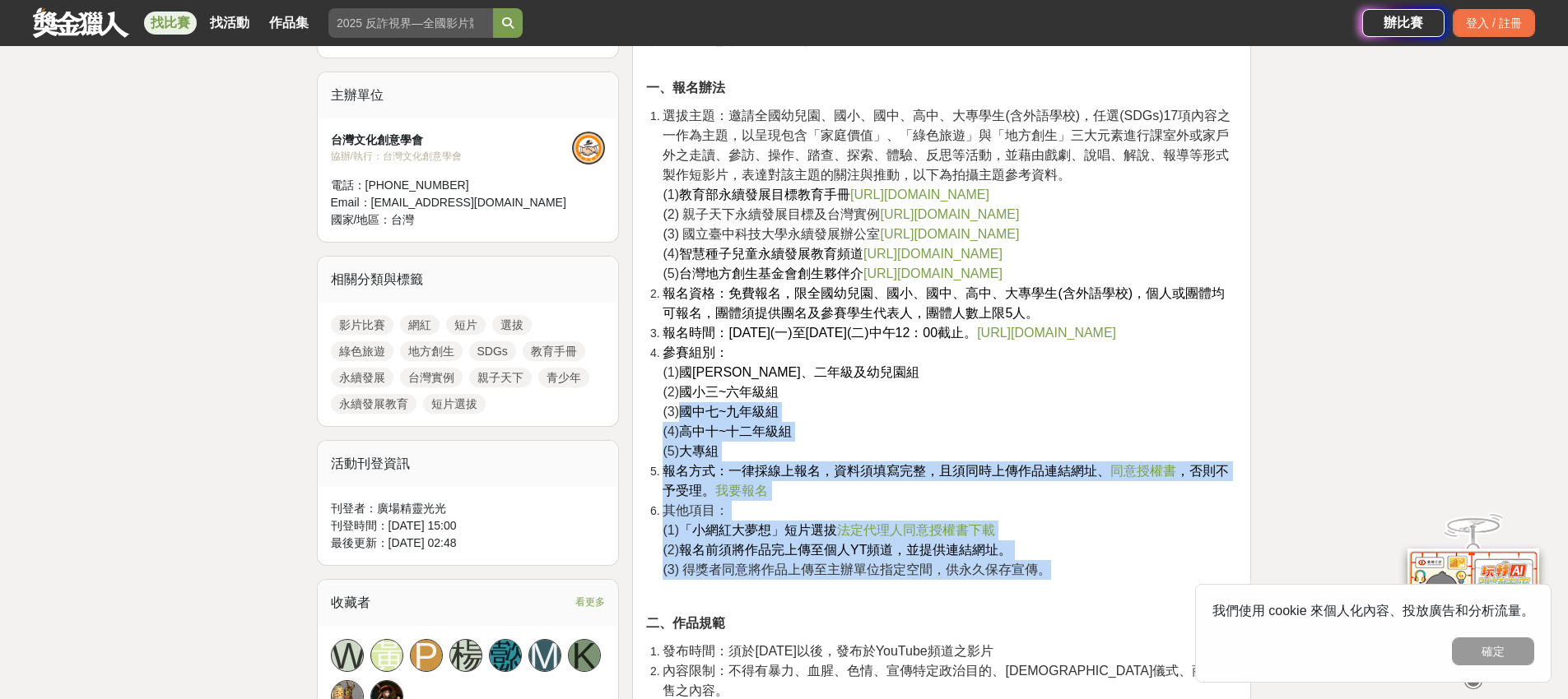
drag, startPoint x: 678, startPoint y: 413, endPoint x: 1133, endPoint y: 577, distance: 483.7
click at [1133, 577] on ol "選拔主題：邀請全國幼兒園、國小、國中、高中、大專學生(含外語學校)，任選(SDGs)17項內容之一作為主題，以呈現包含「家庭價值」、「綠色旅遊」與「地方創生」…" at bounding box center [942, 343] width 591 height 474
click at [1129, 572] on li "其他項目： (1) 「小網紅大夢想」短片選拔 法定代理人同意授權書下載 (2) 報名前須將作品完上傳至個人YT頻道，並提供連結網址。 (3) 得獎者同意將作品…" at bounding box center [950, 540] width 574 height 79
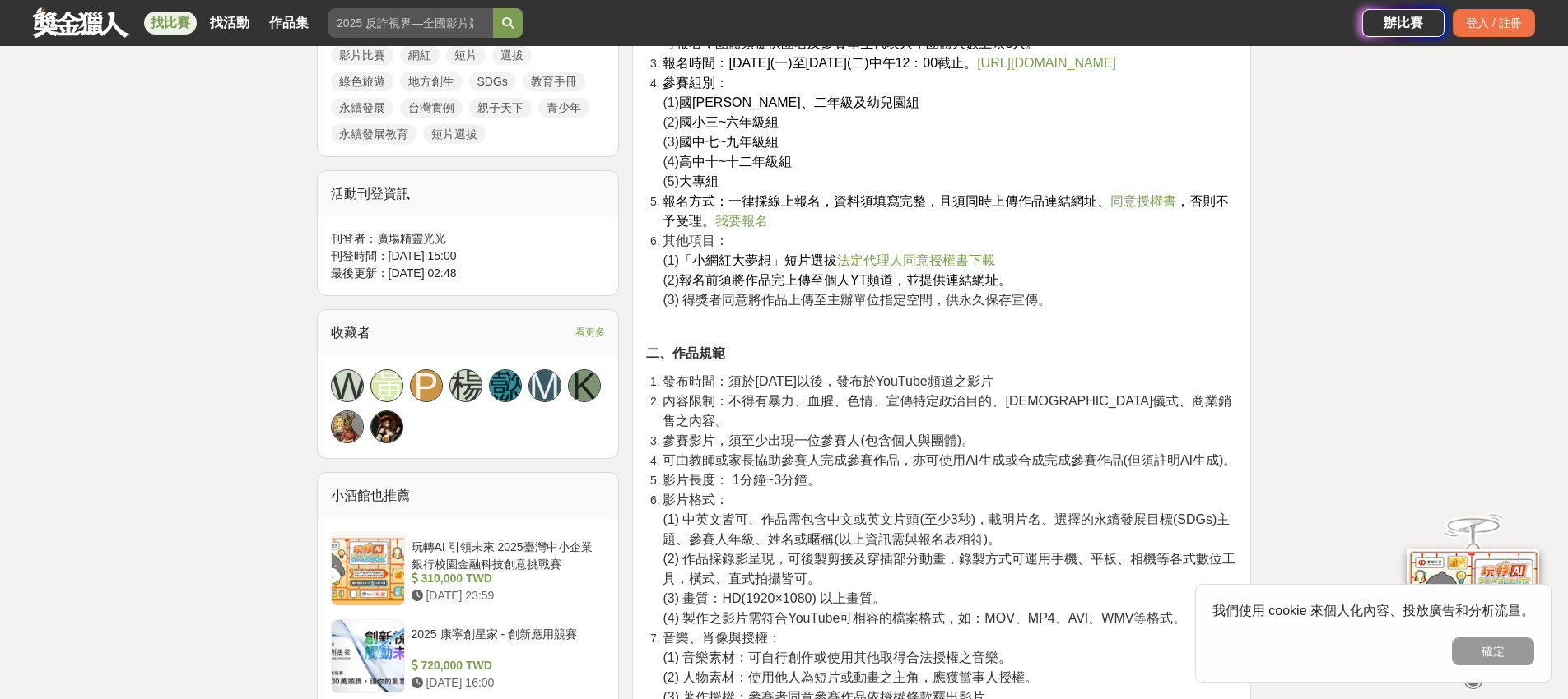
scroll to position [821, 0]
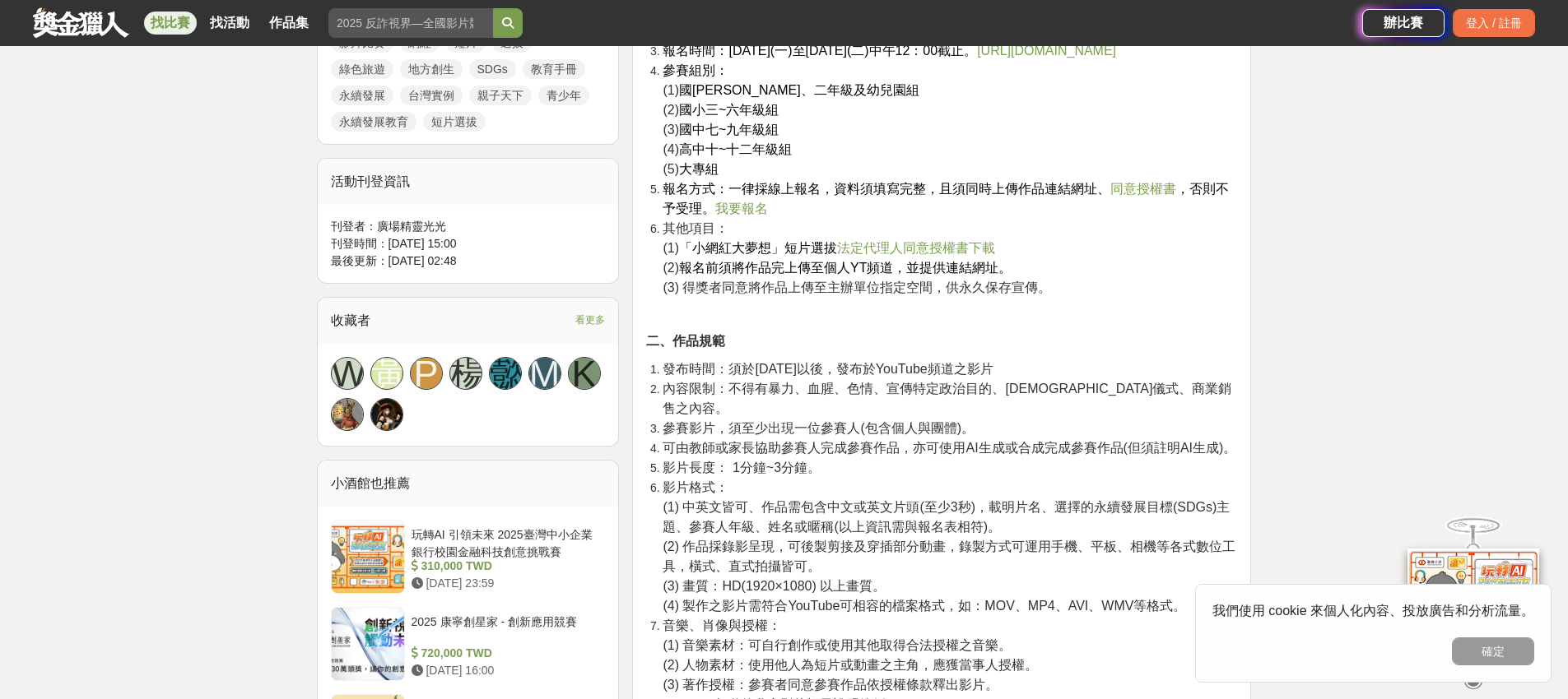
drag, startPoint x: 659, startPoint y: 370, endPoint x: 1131, endPoint y: 368, distance: 472.0
click at [1131, 368] on li "發布時間：須於2025年3月1日以後，發布於YouTube頻道之影片" at bounding box center [950, 369] width 574 height 20
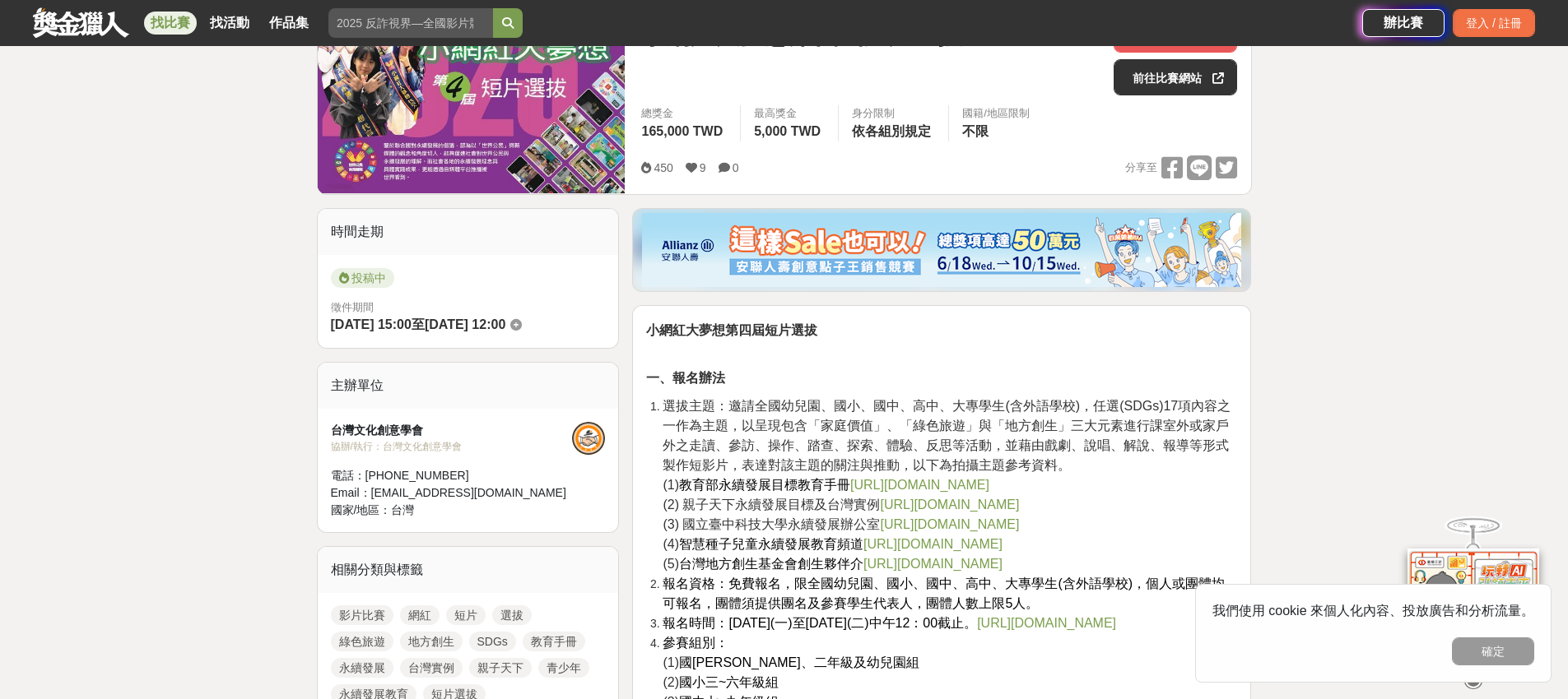
scroll to position [227, 0]
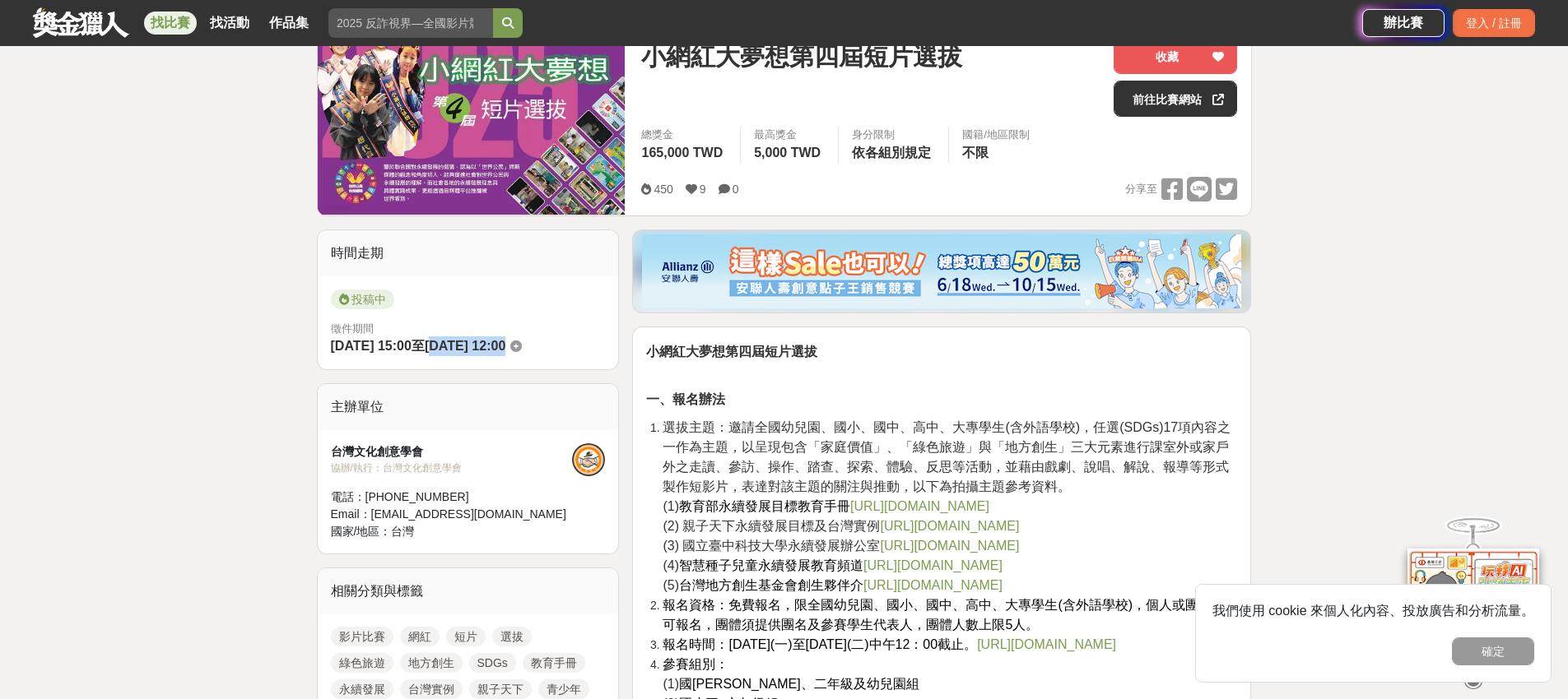
drag, startPoint x: 464, startPoint y: 347, endPoint x: 628, endPoint y: 354, distance: 164.1
click at [856, 407] on p "一、報名辦法" at bounding box center [942, 399] width 591 height 20
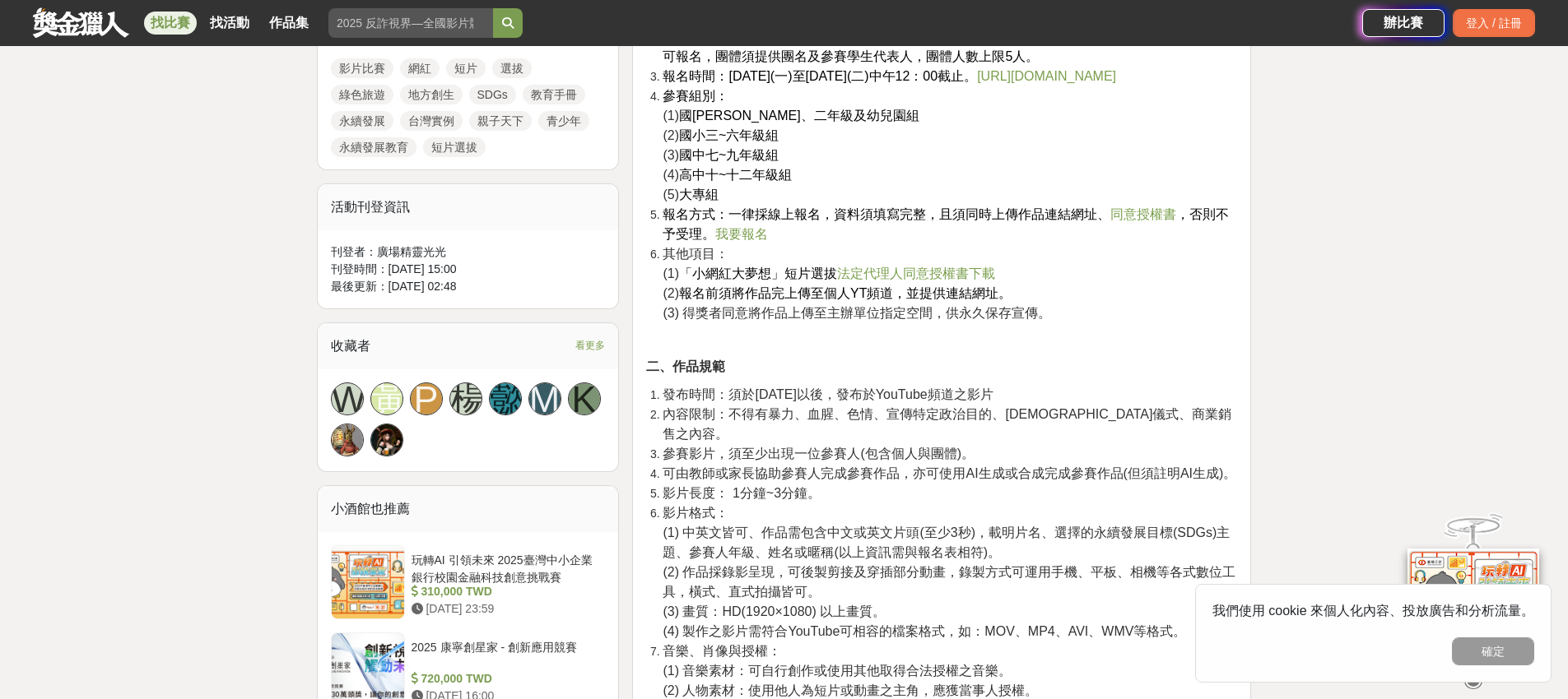
scroll to position [810, 0]
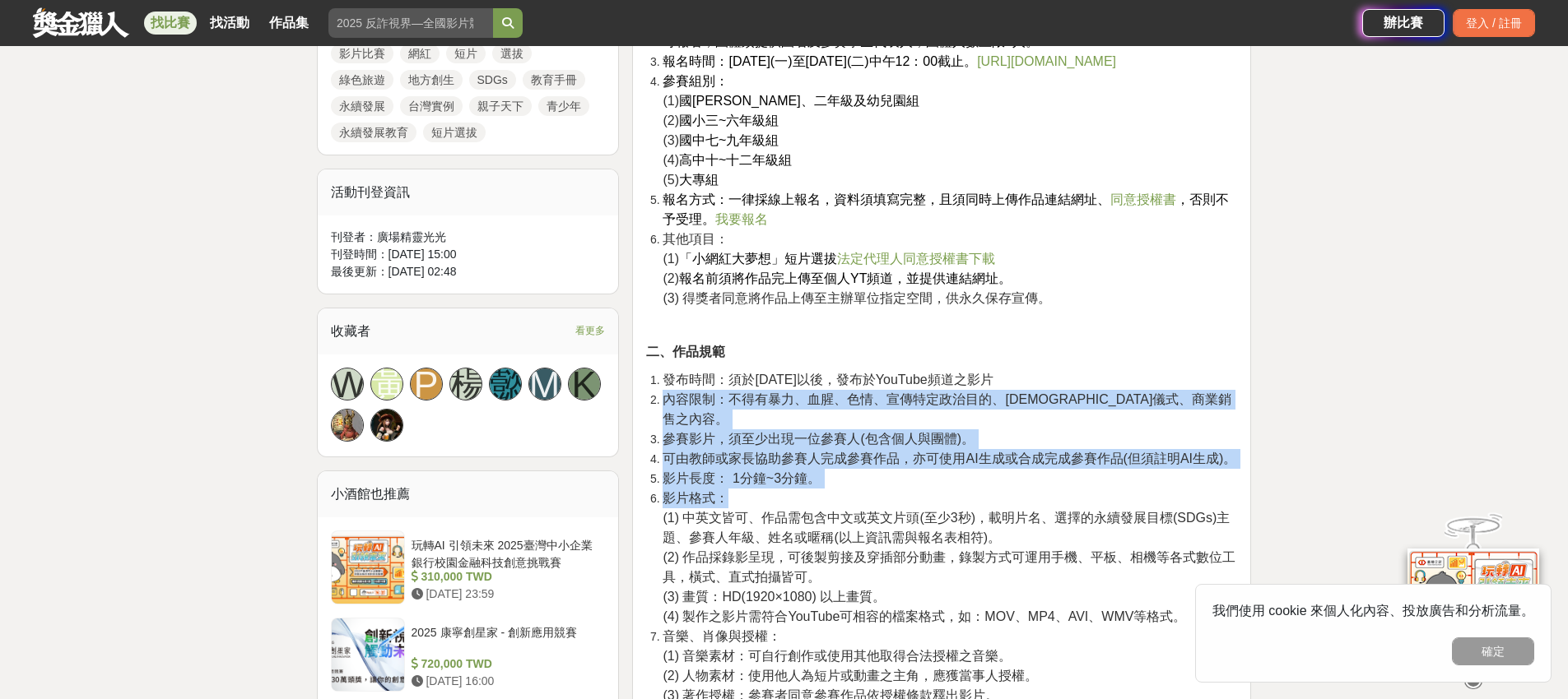
drag, startPoint x: 663, startPoint y: 398, endPoint x: 892, endPoint y: 474, distance: 241.3
click at [892, 474] on ol "發布時間：須於2025年3月1日以後，發布於YouTube頻道之影片 內容限制：不得有暴力、血腥、色情、宣傳特定政治目的、宗教儀式、商業銷售之內容。 參賽影片…" at bounding box center [942, 606] width 591 height 474
click at [891, 489] on li "影片格式： (1) 中英文皆可、作品需包含中文或英文片頭(至少3秒)，載明片名、選擇的永續發展目標(SDGs)主題、參賽人年級、姓名或暱稱(以上資訊需與報名表…" at bounding box center [950, 558] width 574 height 138
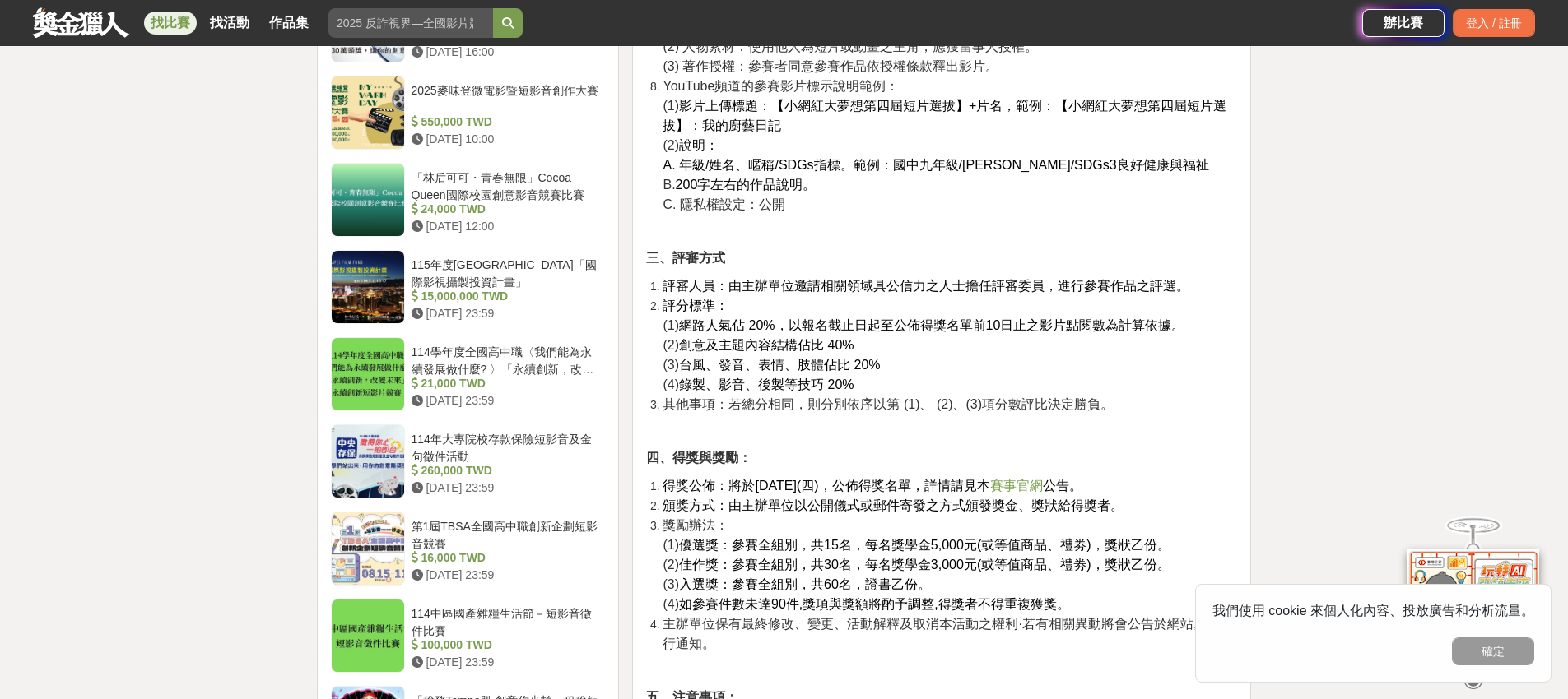
scroll to position [0, 0]
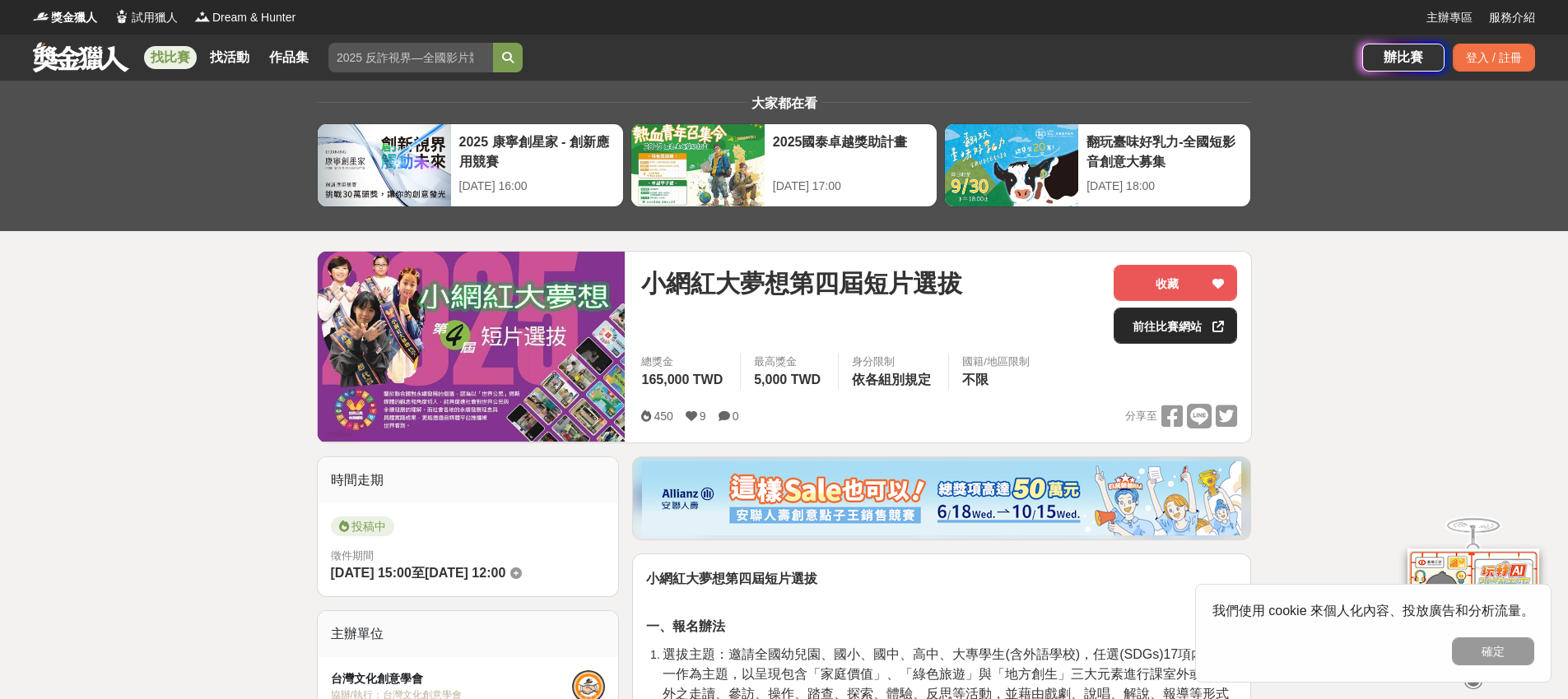
click at [1158, 323] on link "前往比賽網站" at bounding box center [1175, 325] width 123 height 36
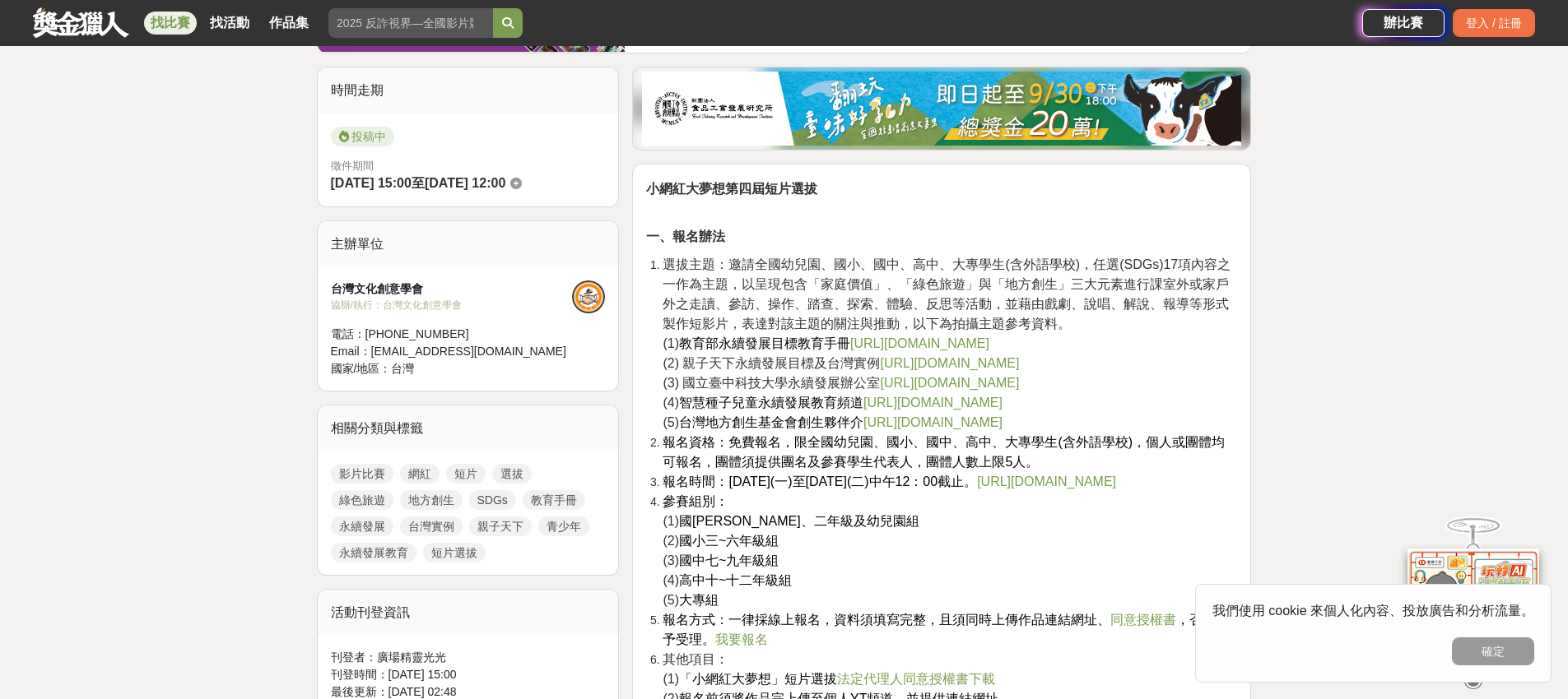
scroll to position [397, 0]
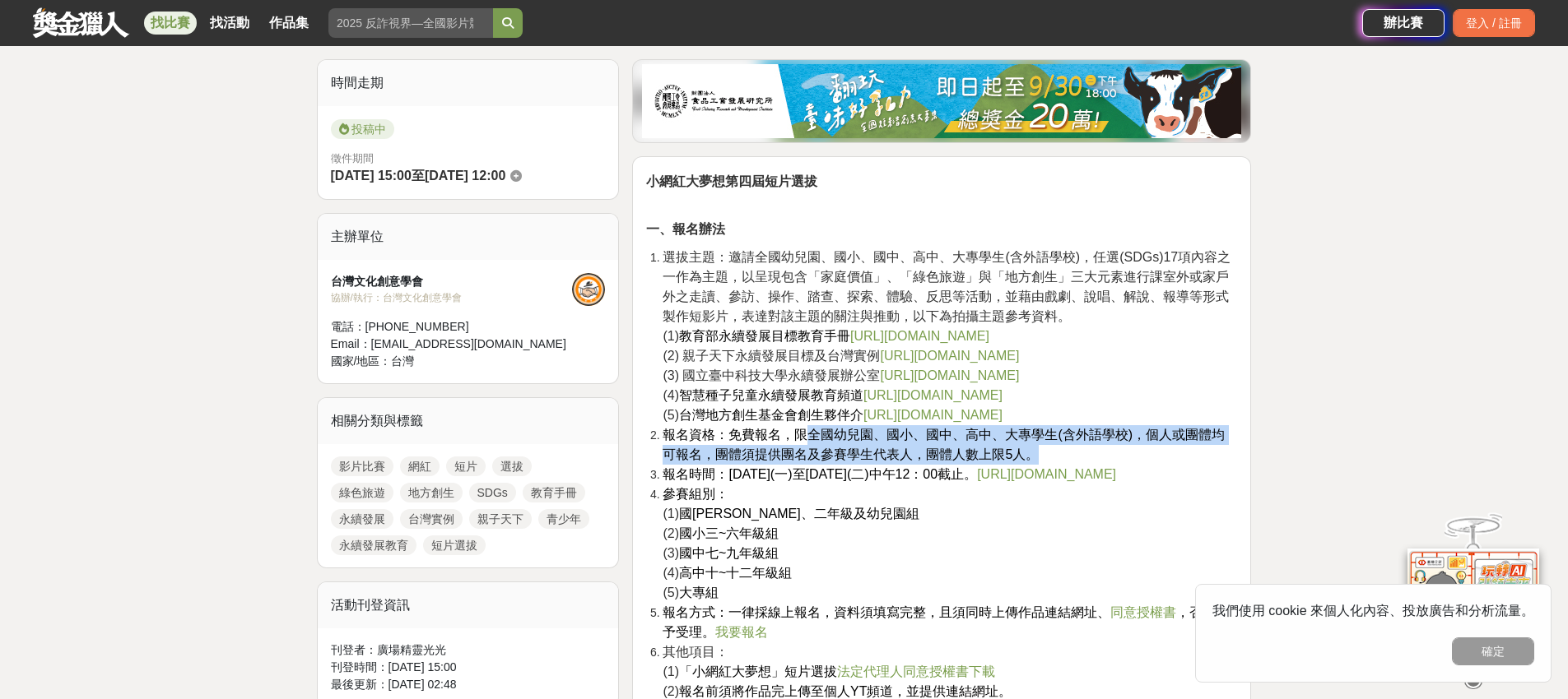
drag, startPoint x: 818, startPoint y: 427, endPoint x: 1189, endPoint y: 447, distance: 371.5
click at [1190, 448] on li "報名資格：免費報名，限全國幼兒園、國小、國中、高中、大專學生(含外語學校)，個人或團體均可報名，團體須提供團名及參賽學生代表人，團體人數上限5人。" at bounding box center [950, 445] width 574 height 39
click at [1187, 446] on li "報名資格：免費報名，限全國幼兒園、國小、國中、高中、大專學生(含外語學校)，個人或團體均可報名，團體須提供團名及參賽學生代表人，團體人數上限5人。" at bounding box center [950, 445] width 574 height 39
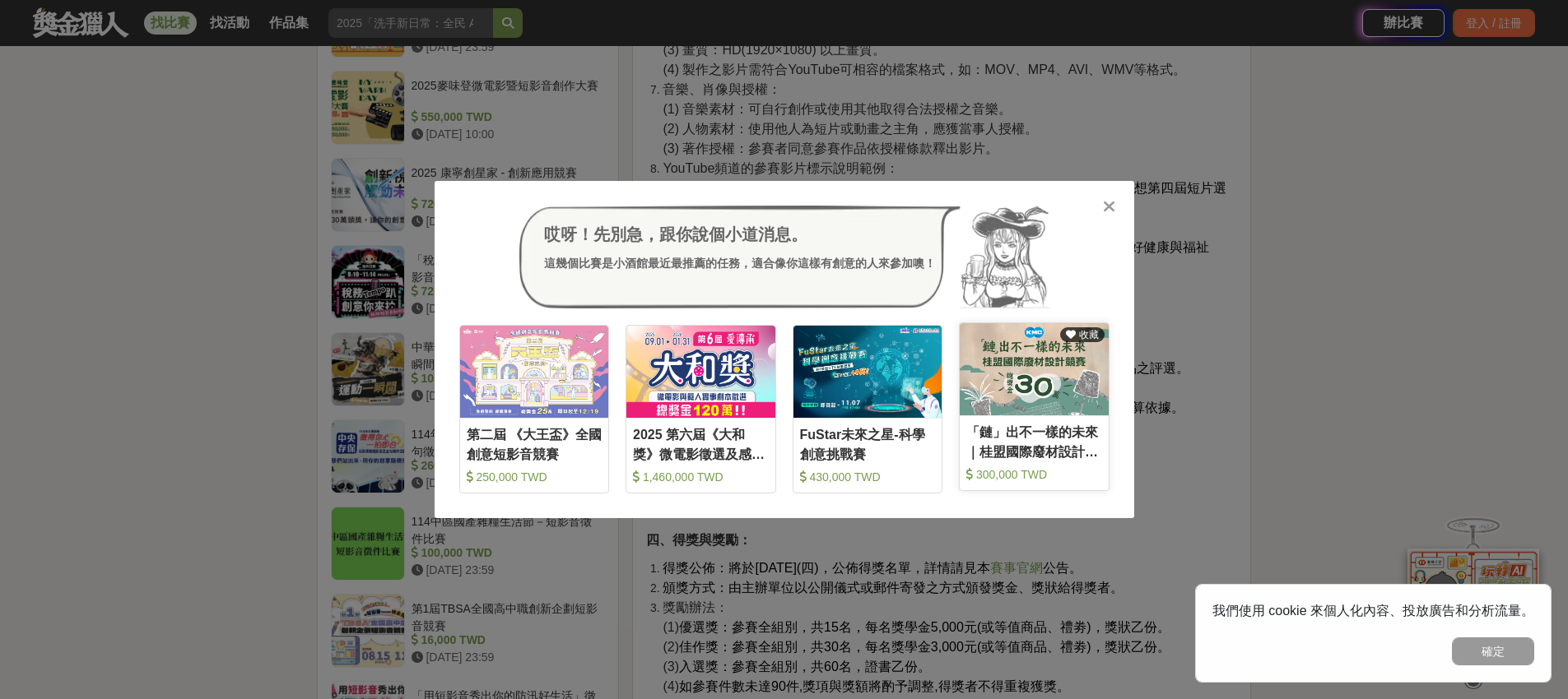
scroll to position [1378, 0]
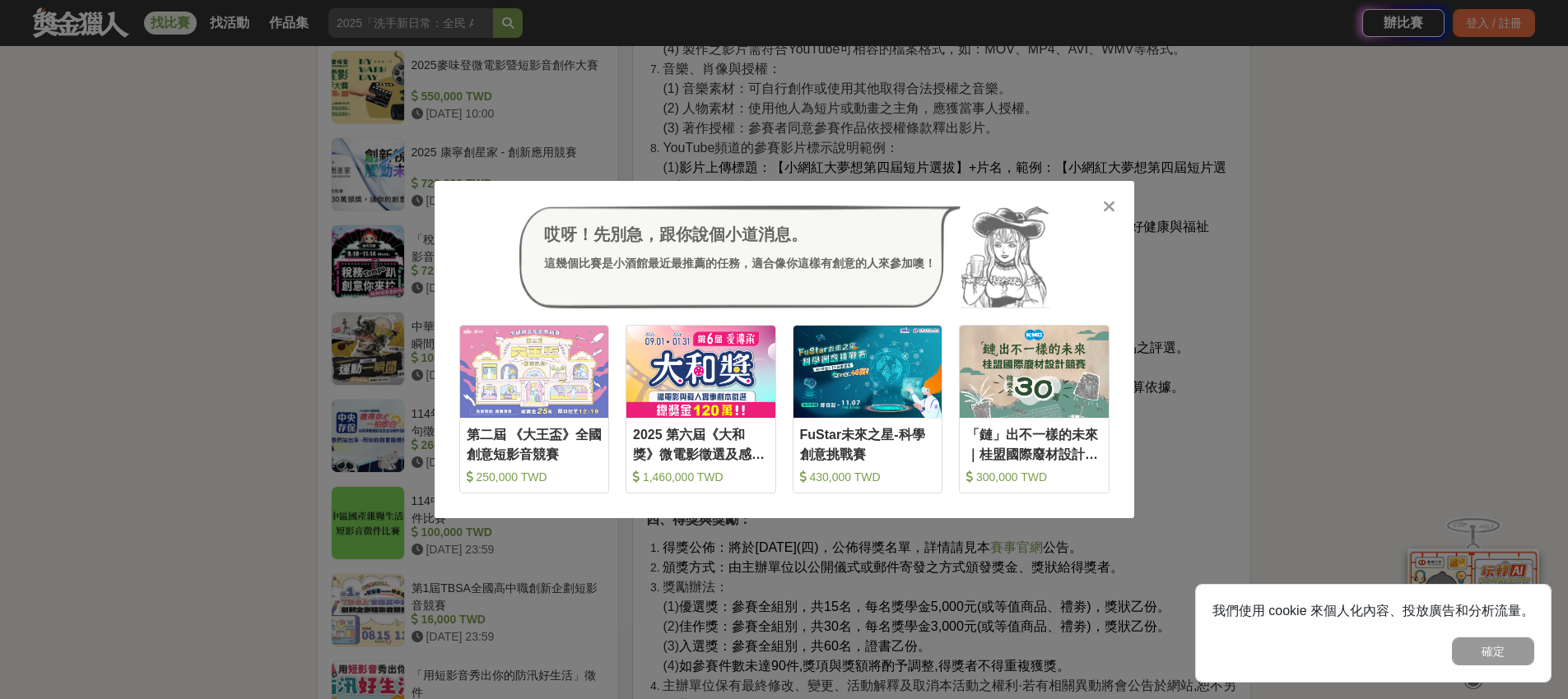
click at [1105, 204] on icon at bounding box center [1109, 207] width 12 height 17
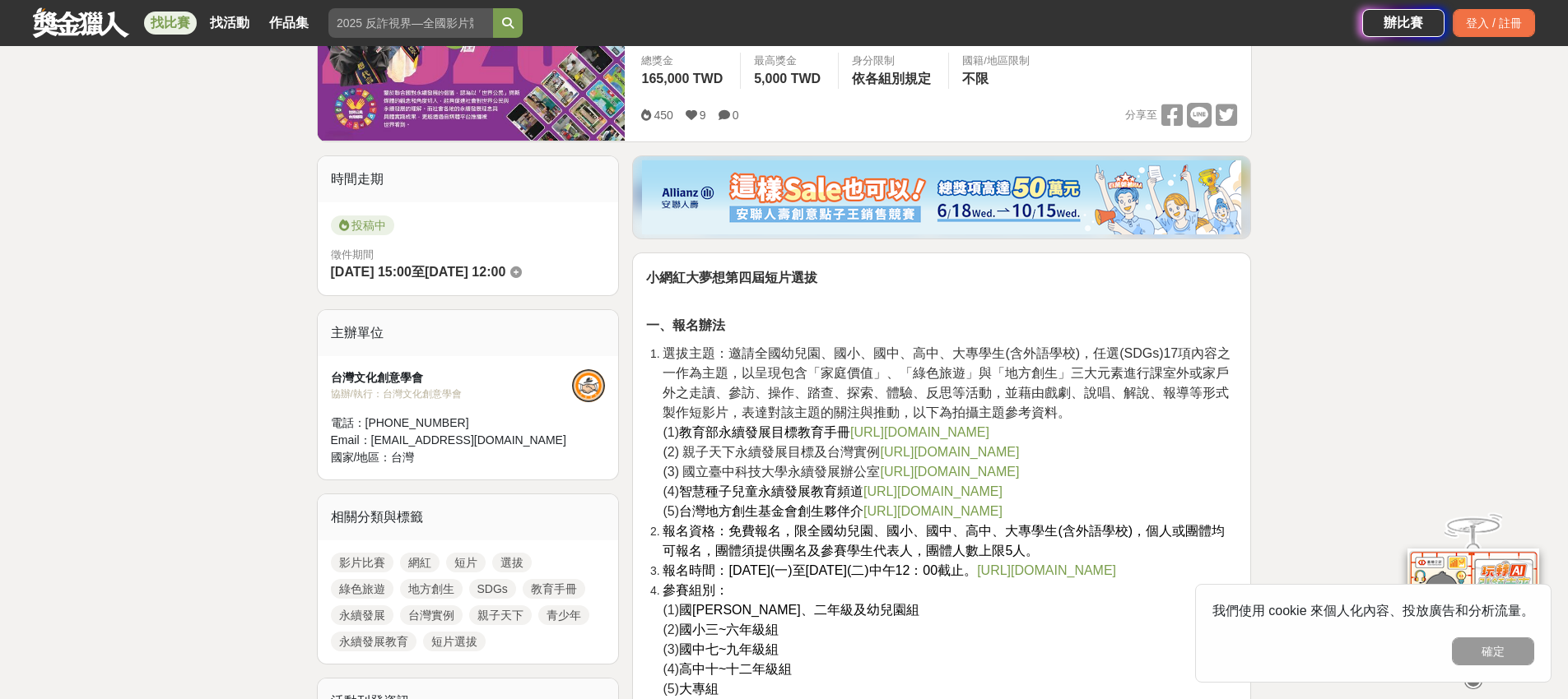
scroll to position [290, 0]
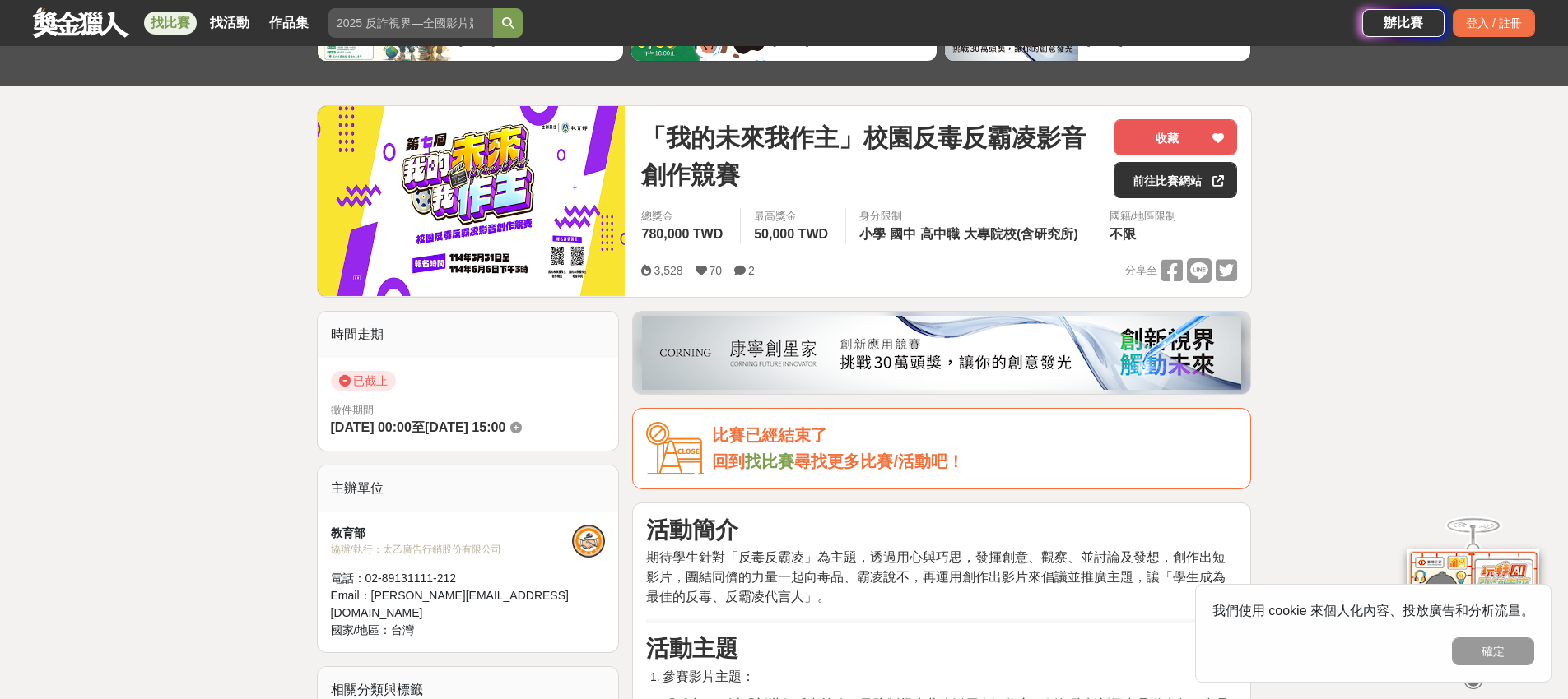
scroll to position [171, 0]
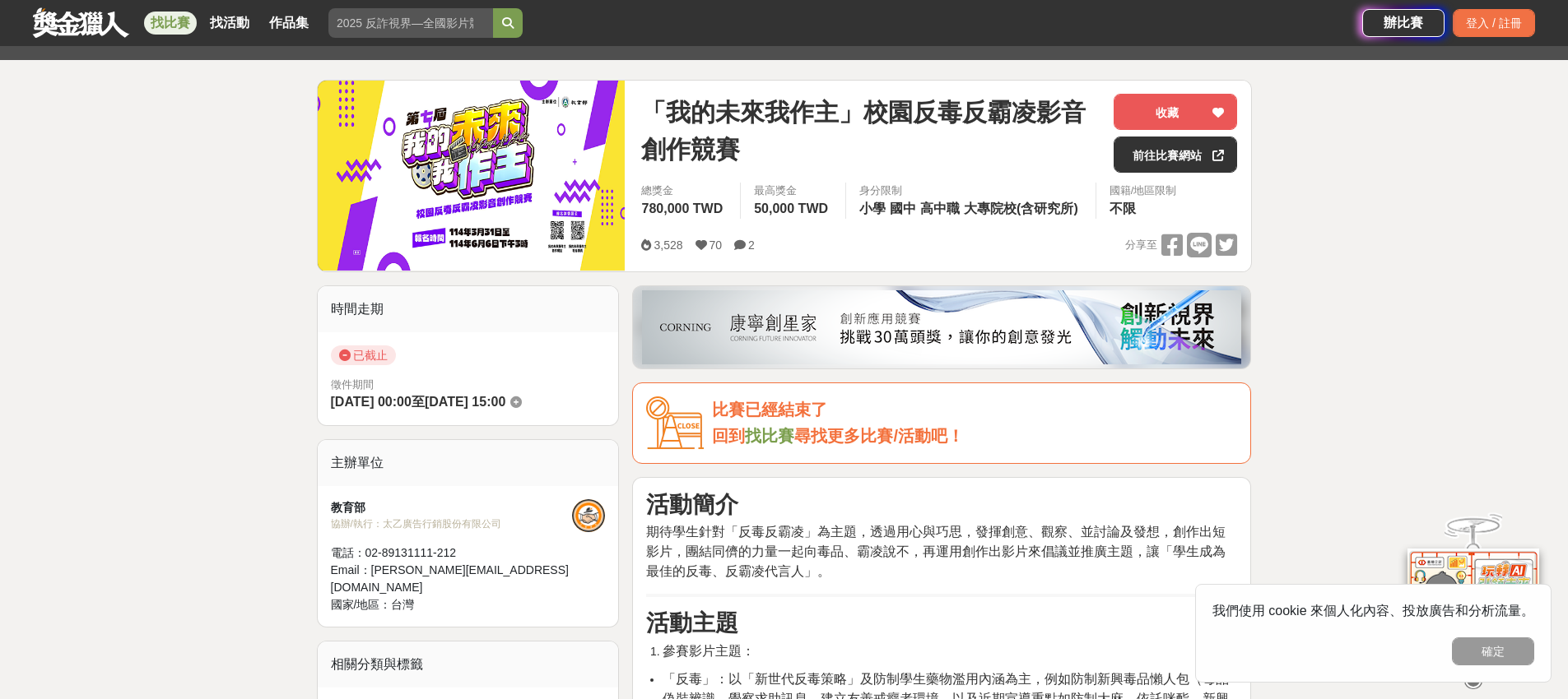
drag, startPoint x: 446, startPoint y: 402, endPoint x: 583, endPoint y: 399, distance: 137.0
click at [583, 399] on div "徵件期間 [DATE] 00:00 至 [DATE] 15:00" at bounding box center [468, 394] width 275 height 36
click at [583, 396] on div "徵件期間 [DATE] 00:00 至 [DATE] 15:00" at bounding box center [468, 394] width 275 height 36
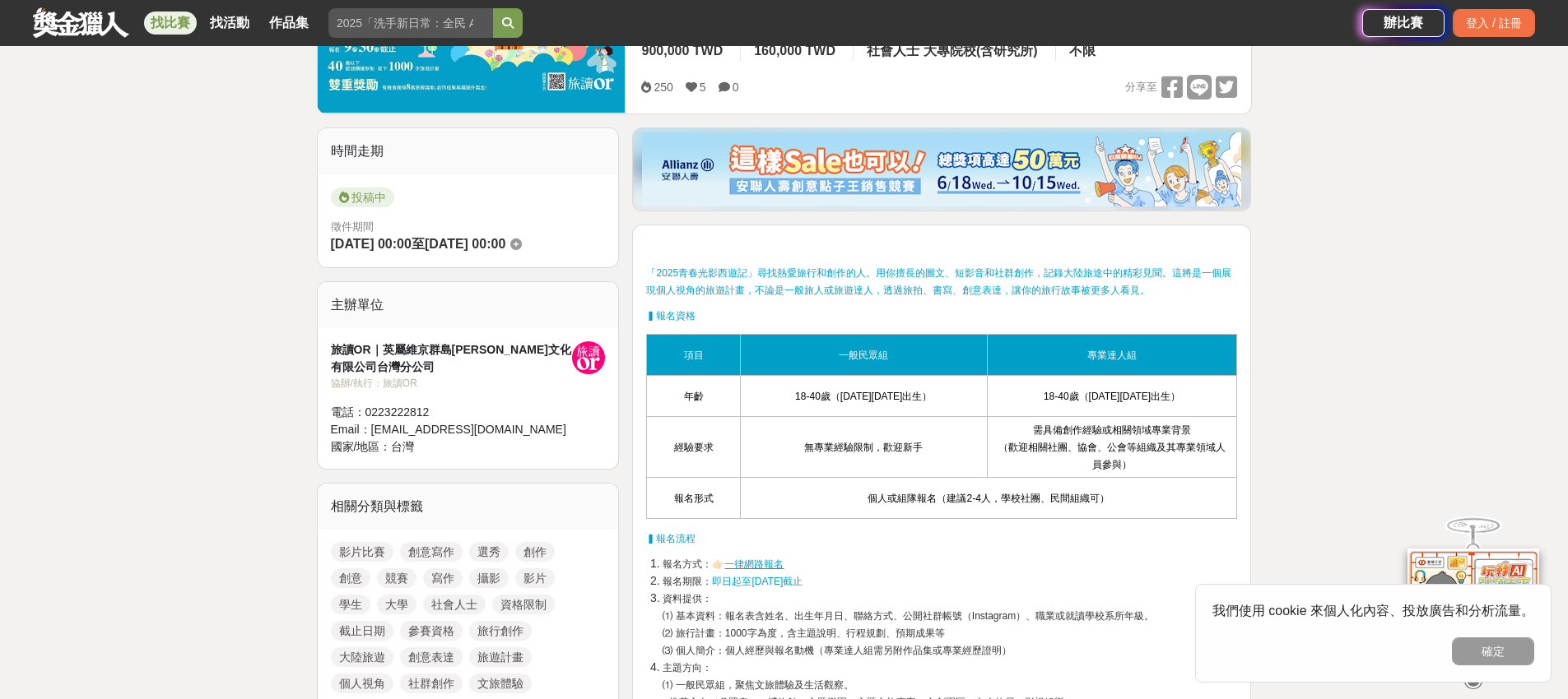
scroll to position [350, 0]
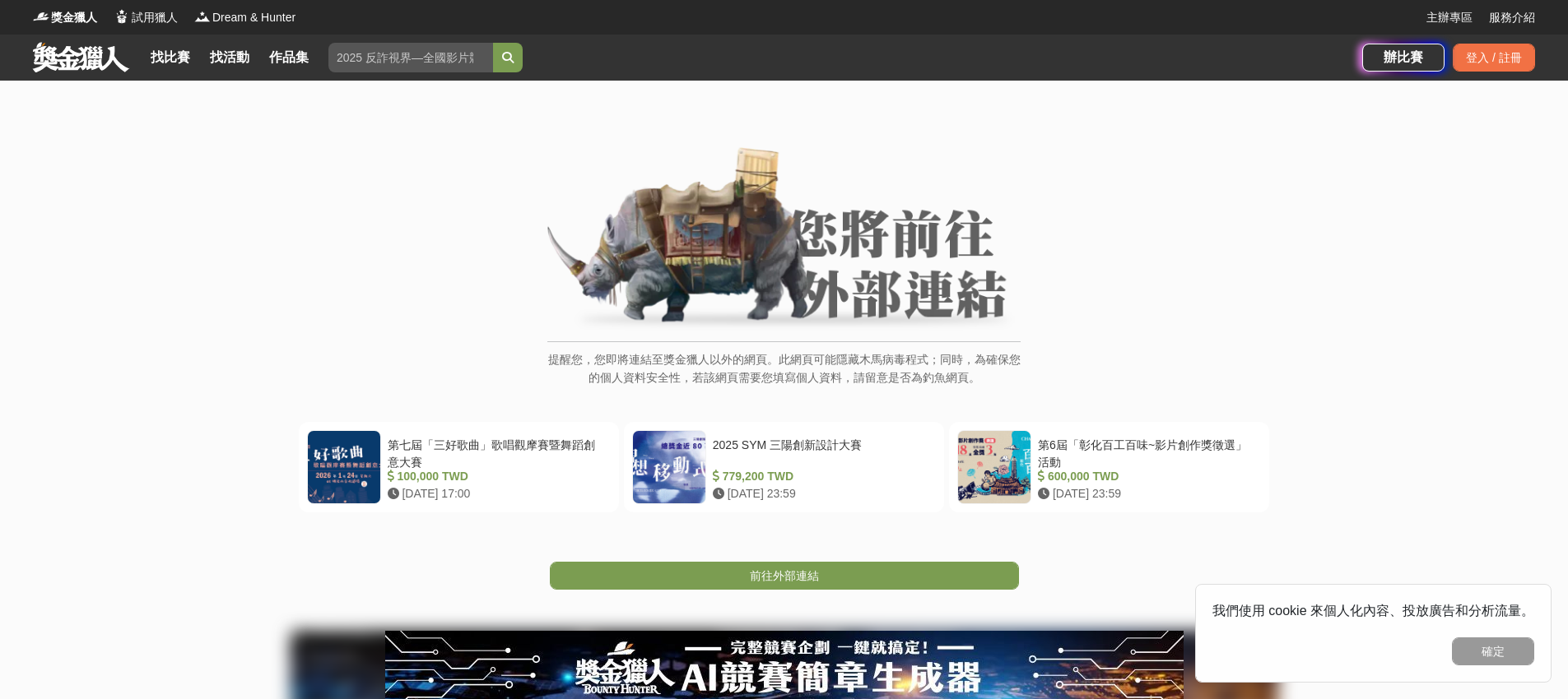
click at [792, 576] on span "前往外部連結" at bounding box center [784, 576] width 69 height 13
